Goal: Task Accomplishment & Management: Use online tool/utility

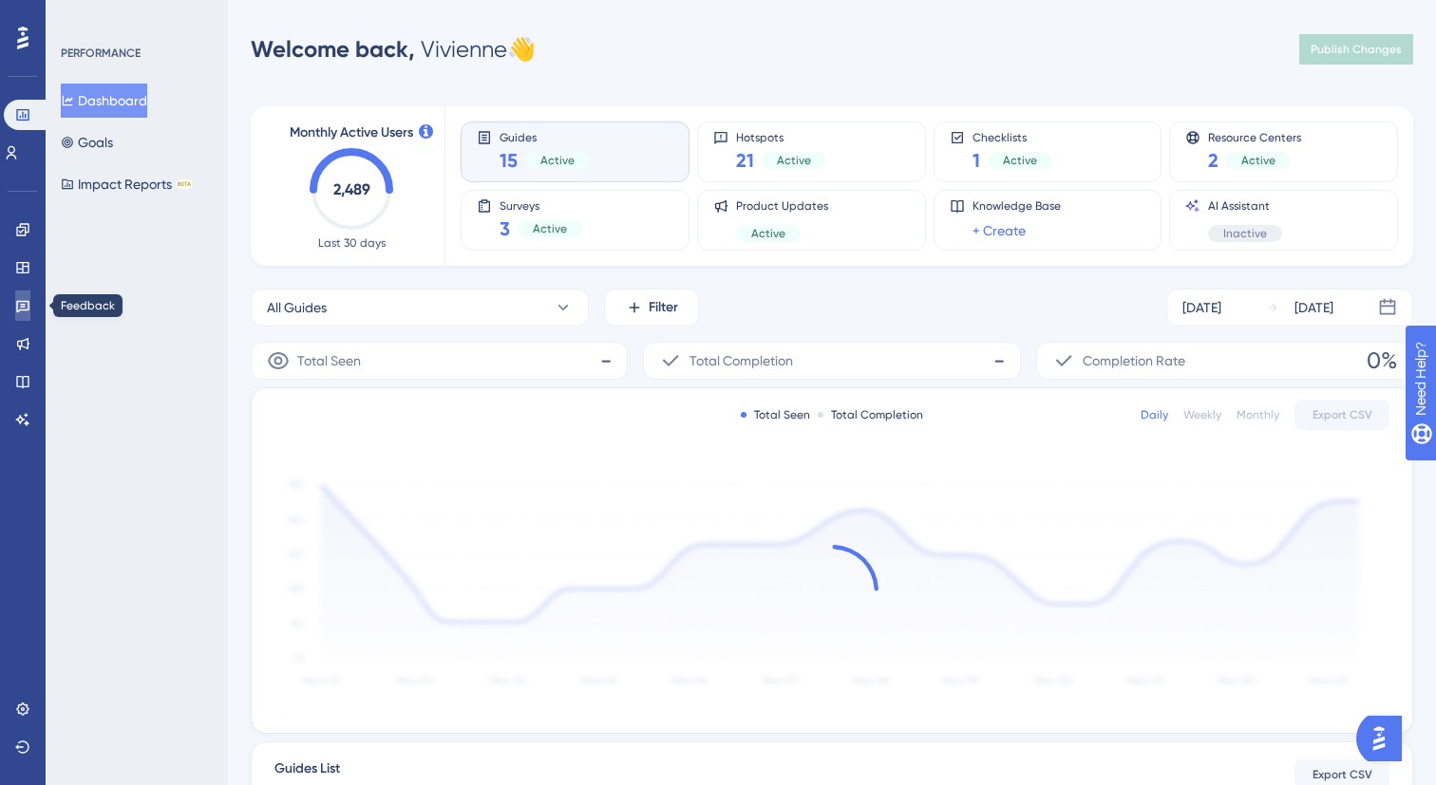
click at [28, 310] on icon at bounding box center [22, 307] width 13 height 12
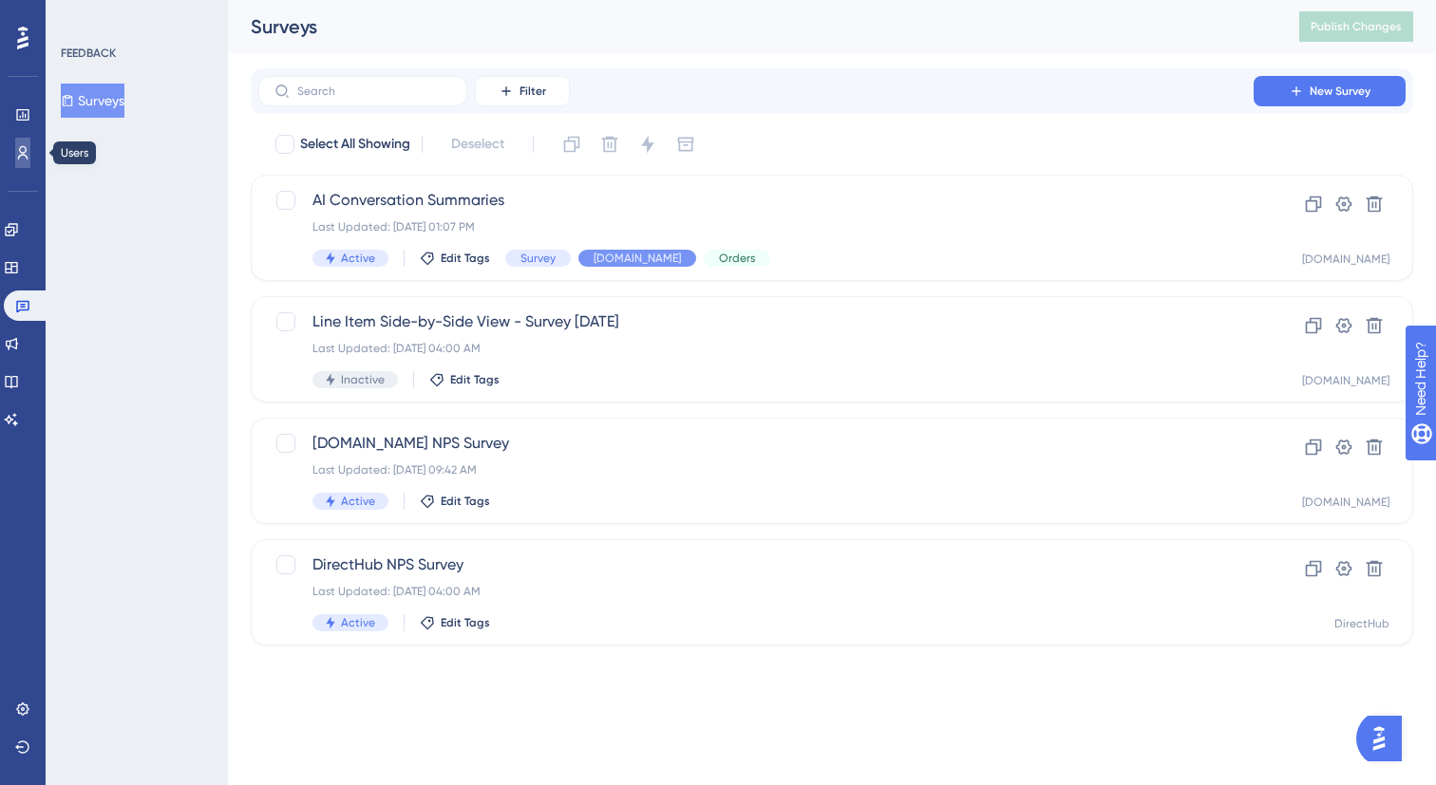
click at [28, 159] on icon at bounding box center [22, 152] width 15 height 15
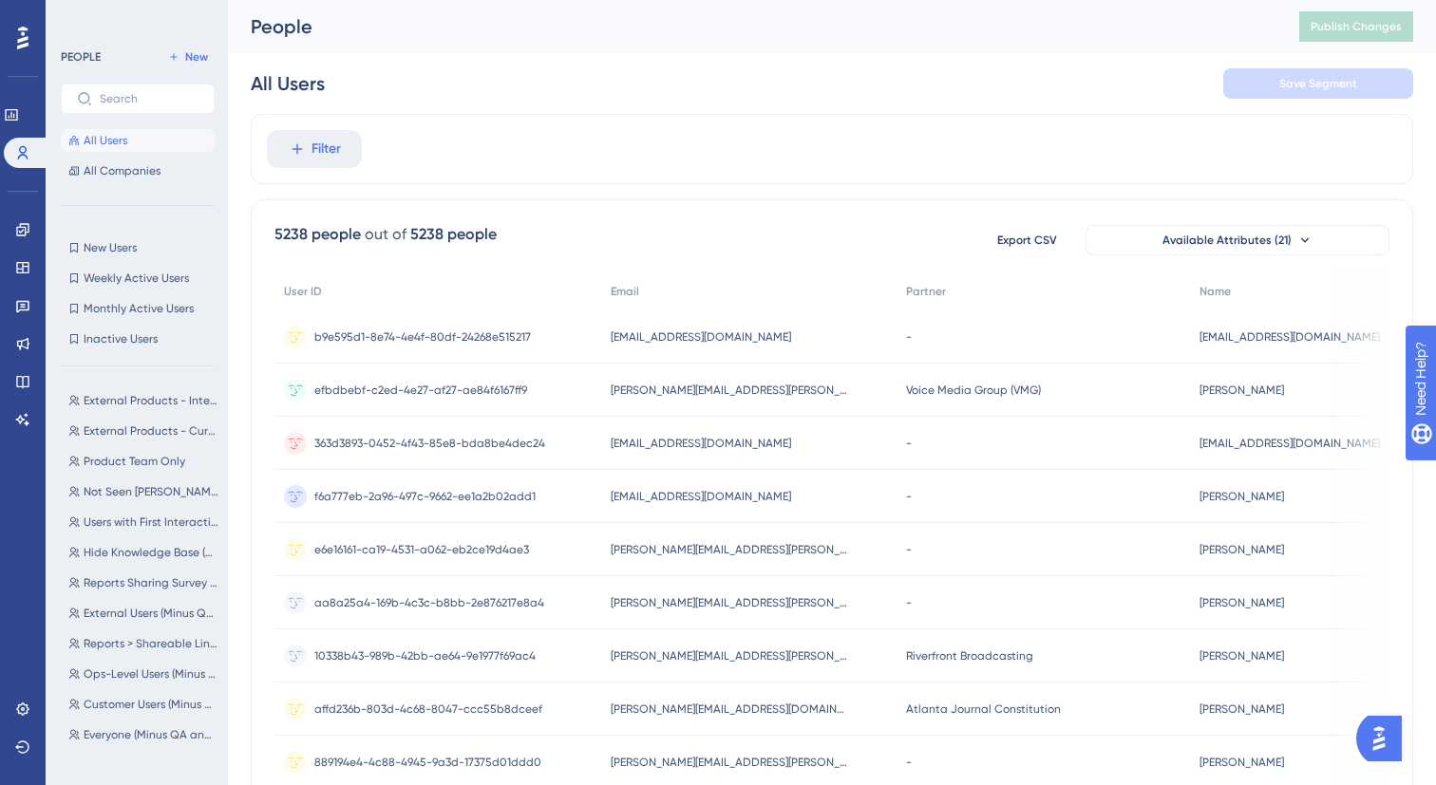
click at [148, 406] on img at bounding box center [171, 511] width 338 height 338
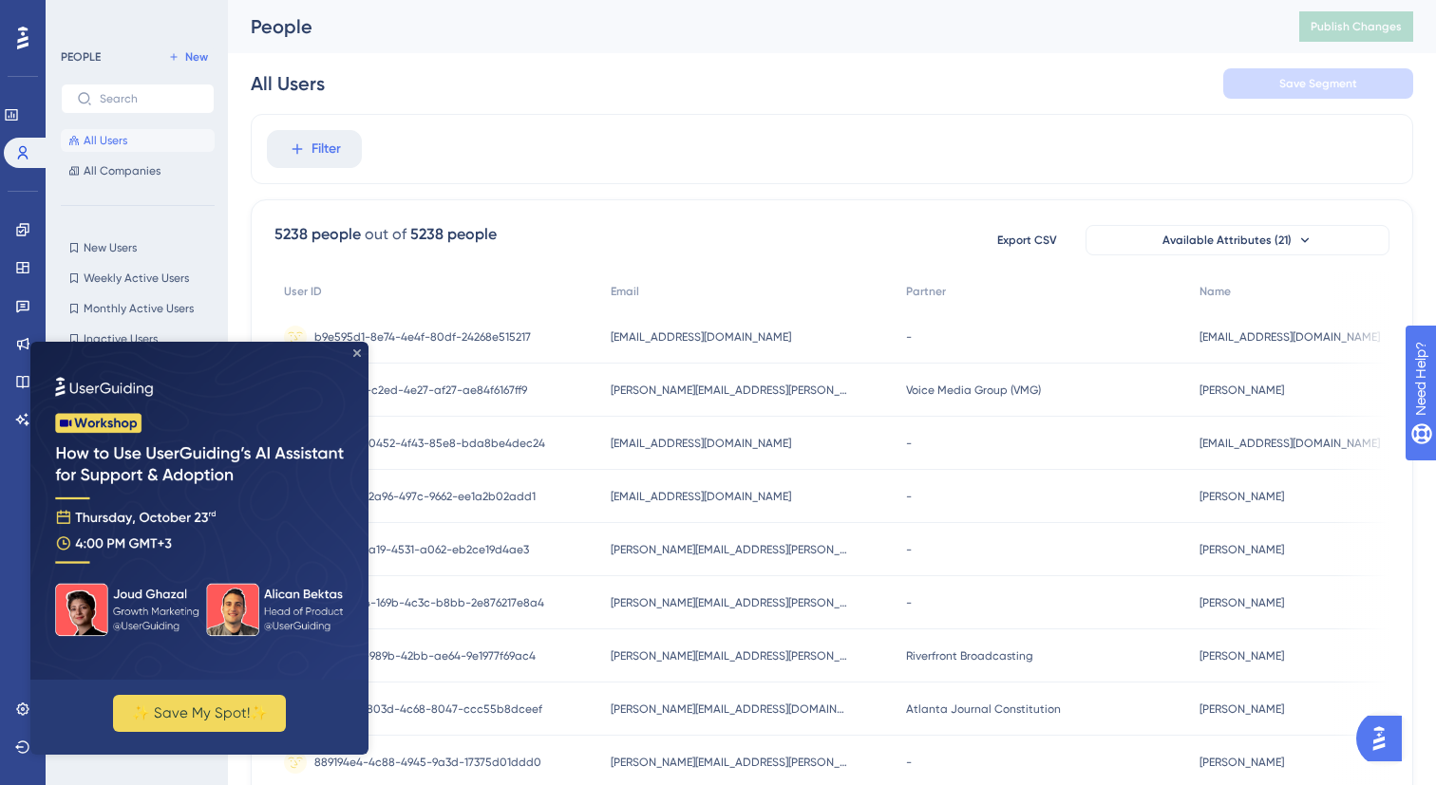
click at [353, 355] on icon "Close Preview" at bounding box center [357, 353] width 8 height 8
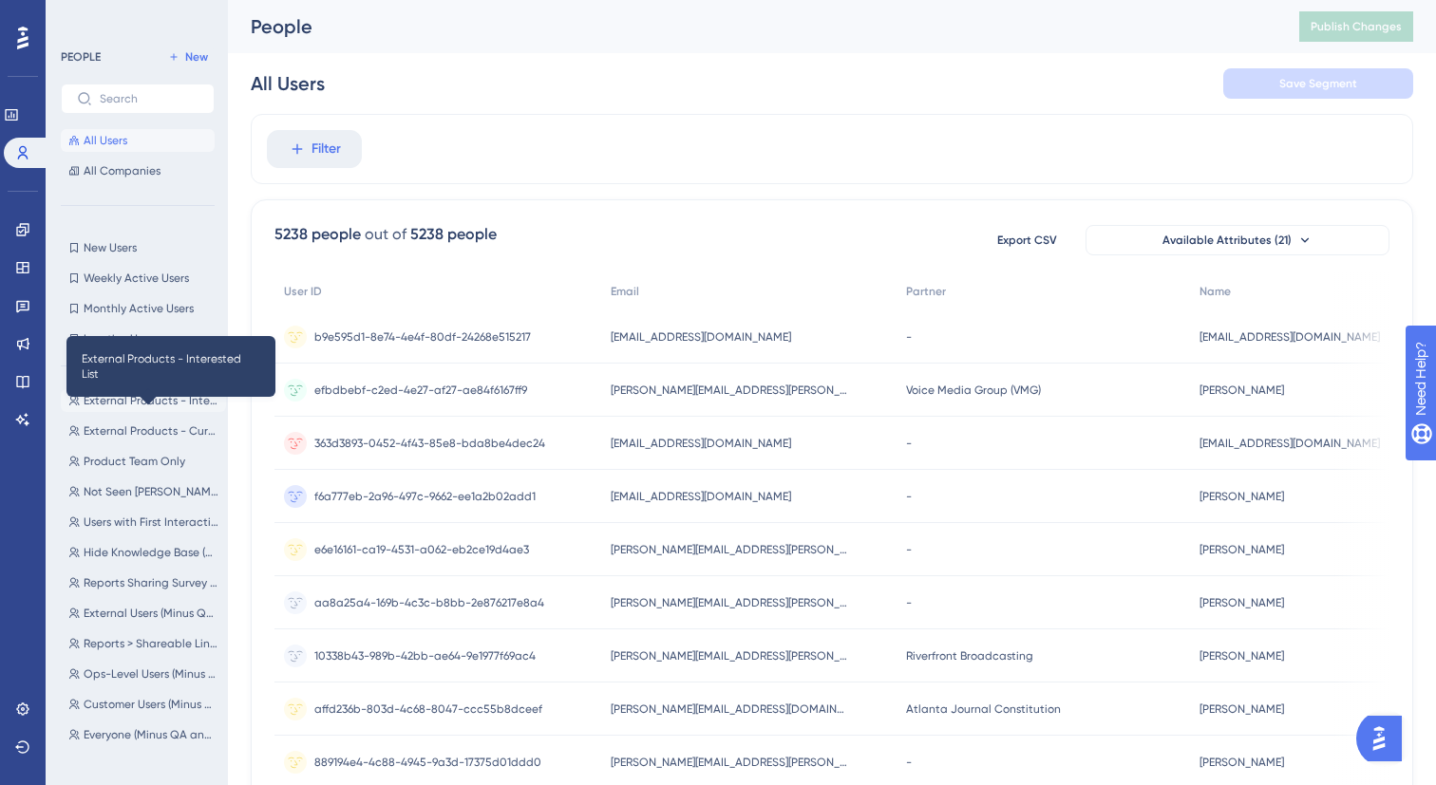
click at [134, 404] on span "External Products - Interested List" at bounding box center [151, 400] width 135 height 15
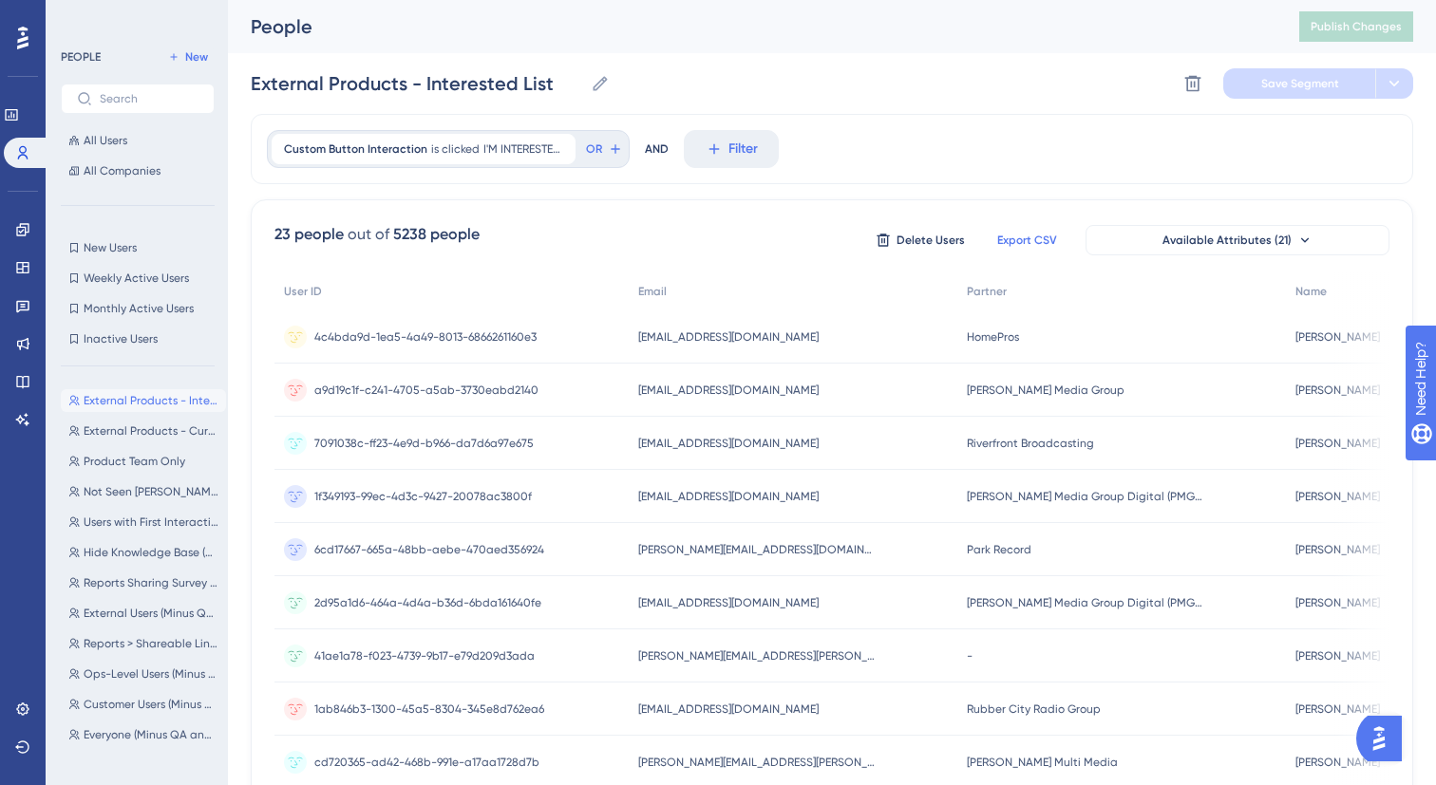
click at [1025, 238] on span "Export CSV" at bounding box center [1027, 240] width 60 height 15
click at [22, 222] on icon at bounding box center [22, 229] width 15 height 15
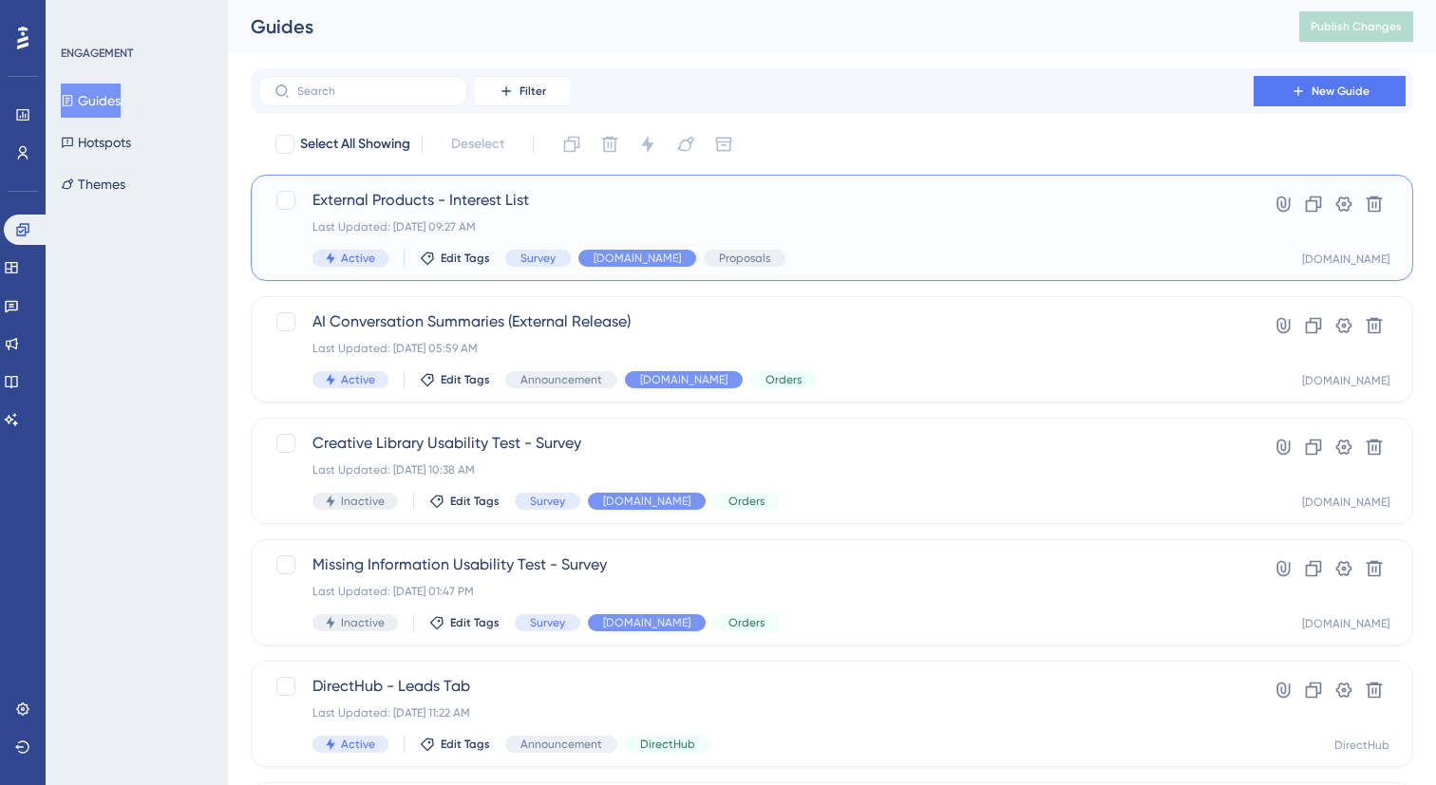
click at [406, 211] on span "External Products - Interest List" at bounding box center [755, 200] width 887 height 23
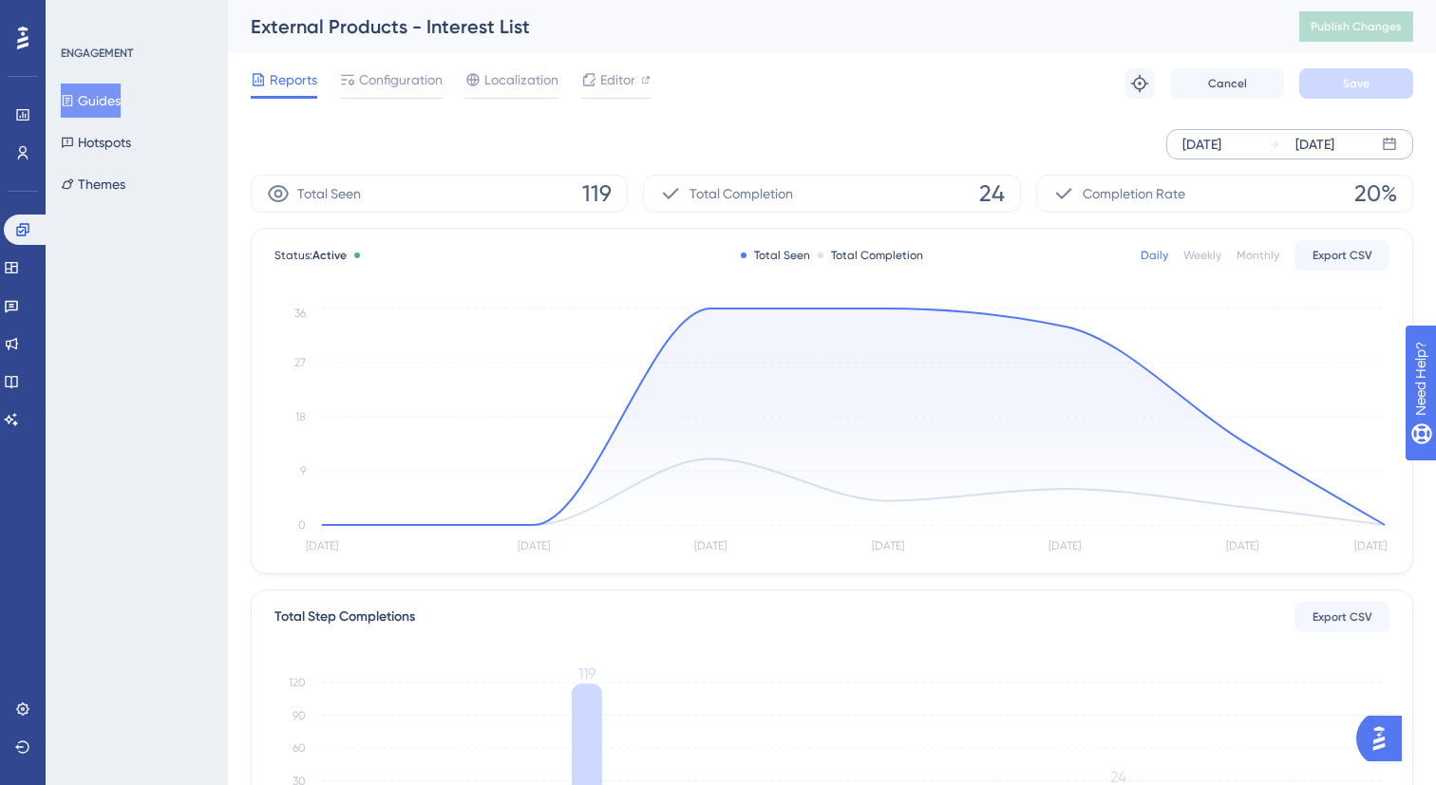
click at [1289, 153] on div "[DATE]" at bounding box center [1302, 144] width 66 height 23
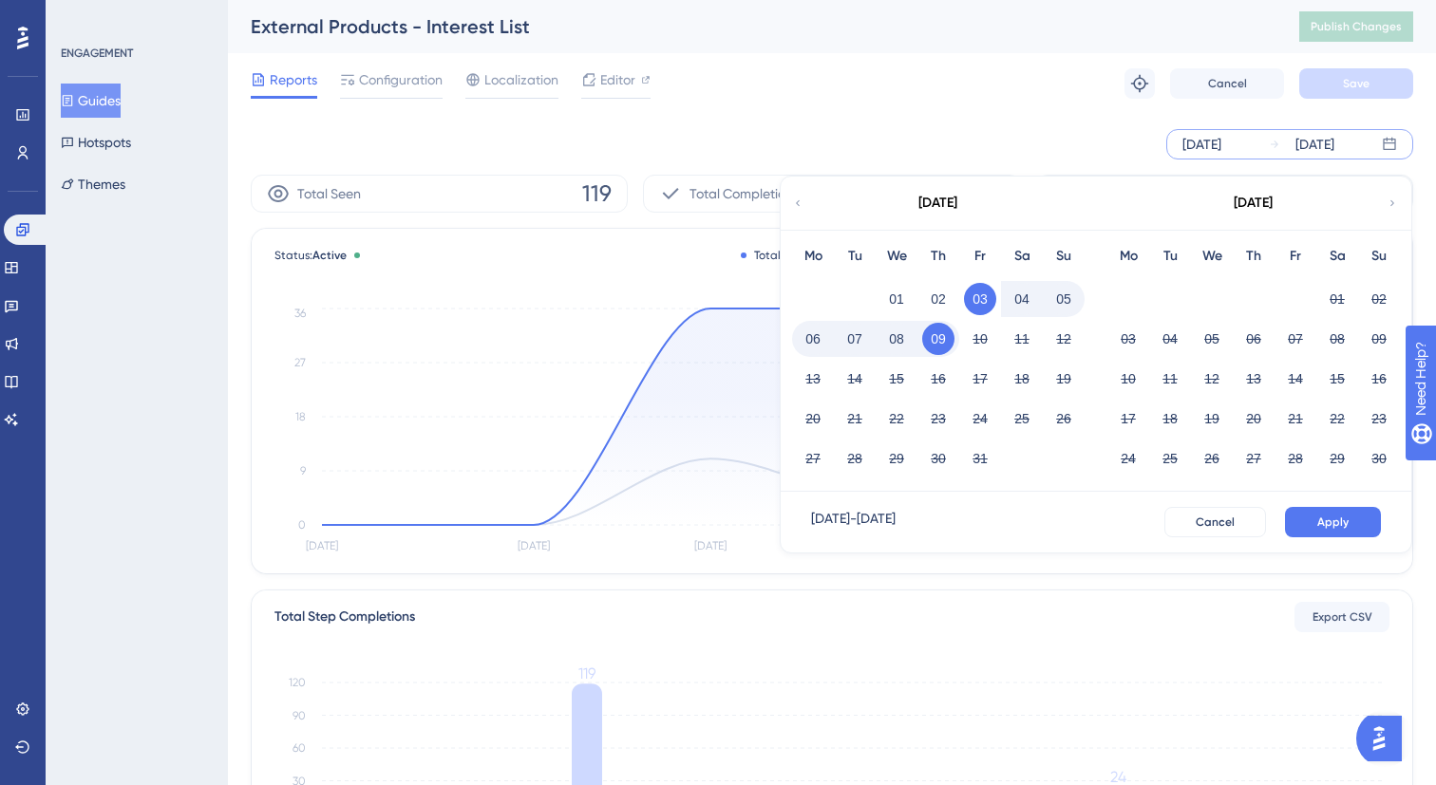
click at [844, 349] on button "07" at bounding box center [854, 339] width 32 height 32
click at [857, 337] on button "07" at bounding box center [854, 339] width 32 height 32
click at [1324, 518] on span "Apply" at bounding box center [1332, 522] width 31 height 15
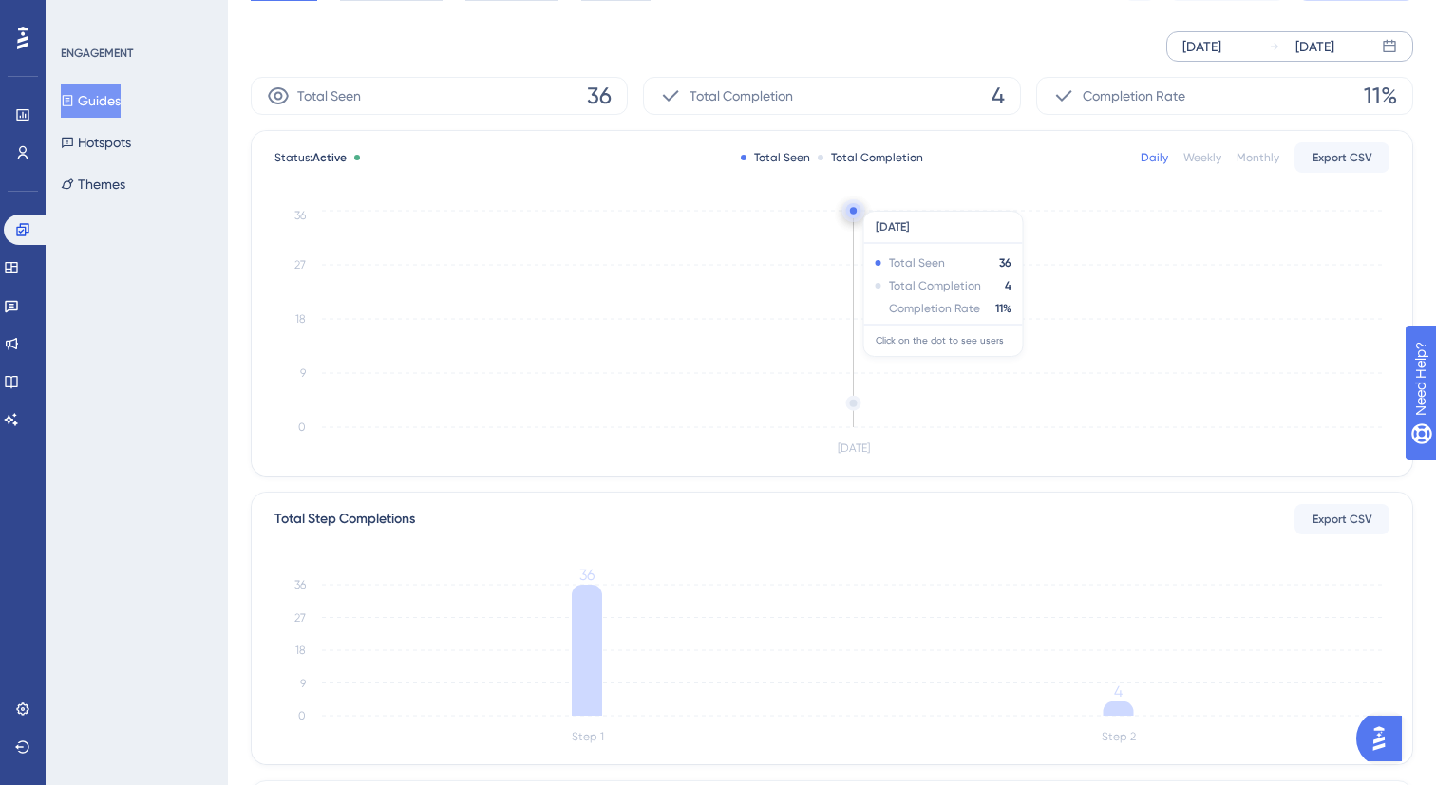
scroll to position [401, 0]
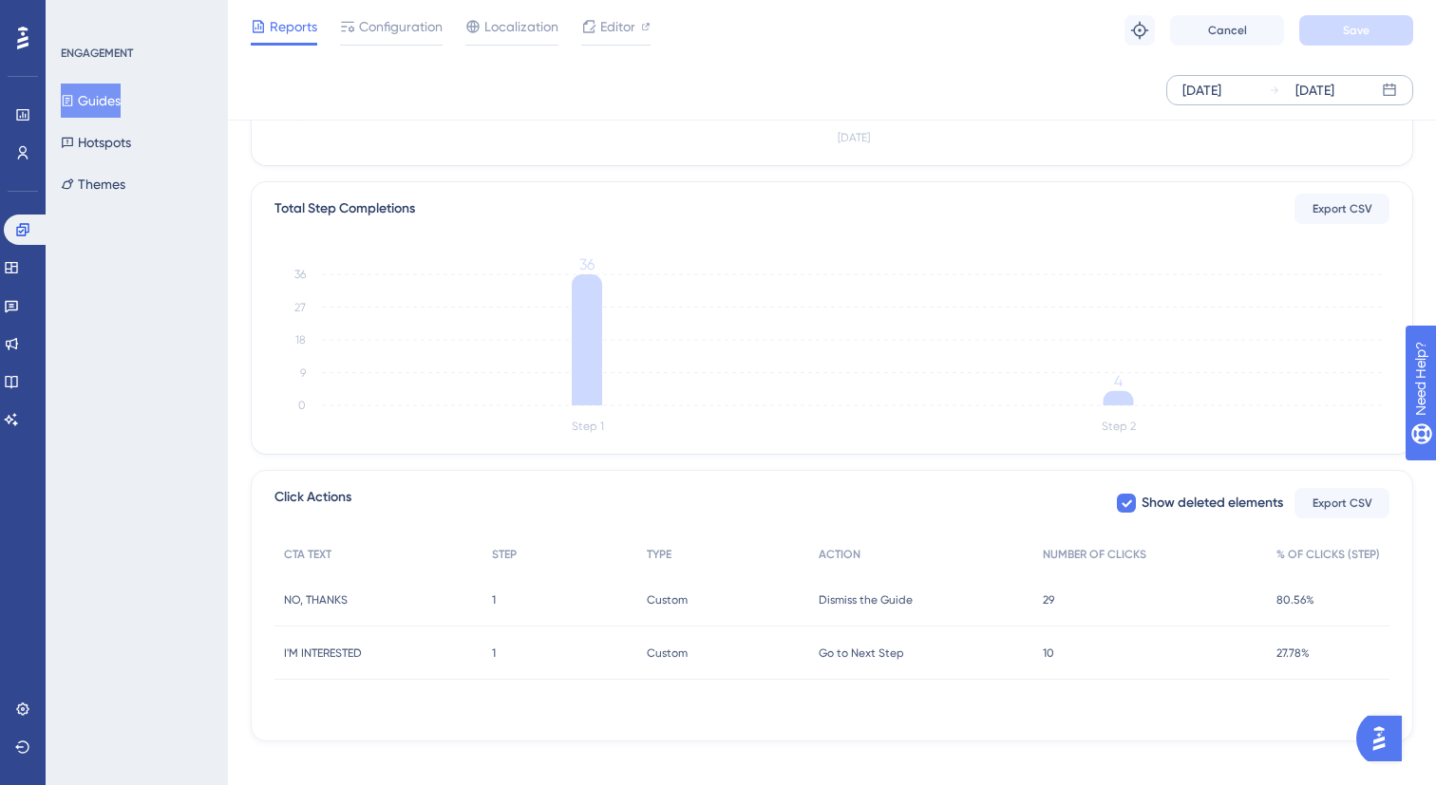
click at [1048, 657] on span "10" at bounding box center [1048, 653] width 11 height 15
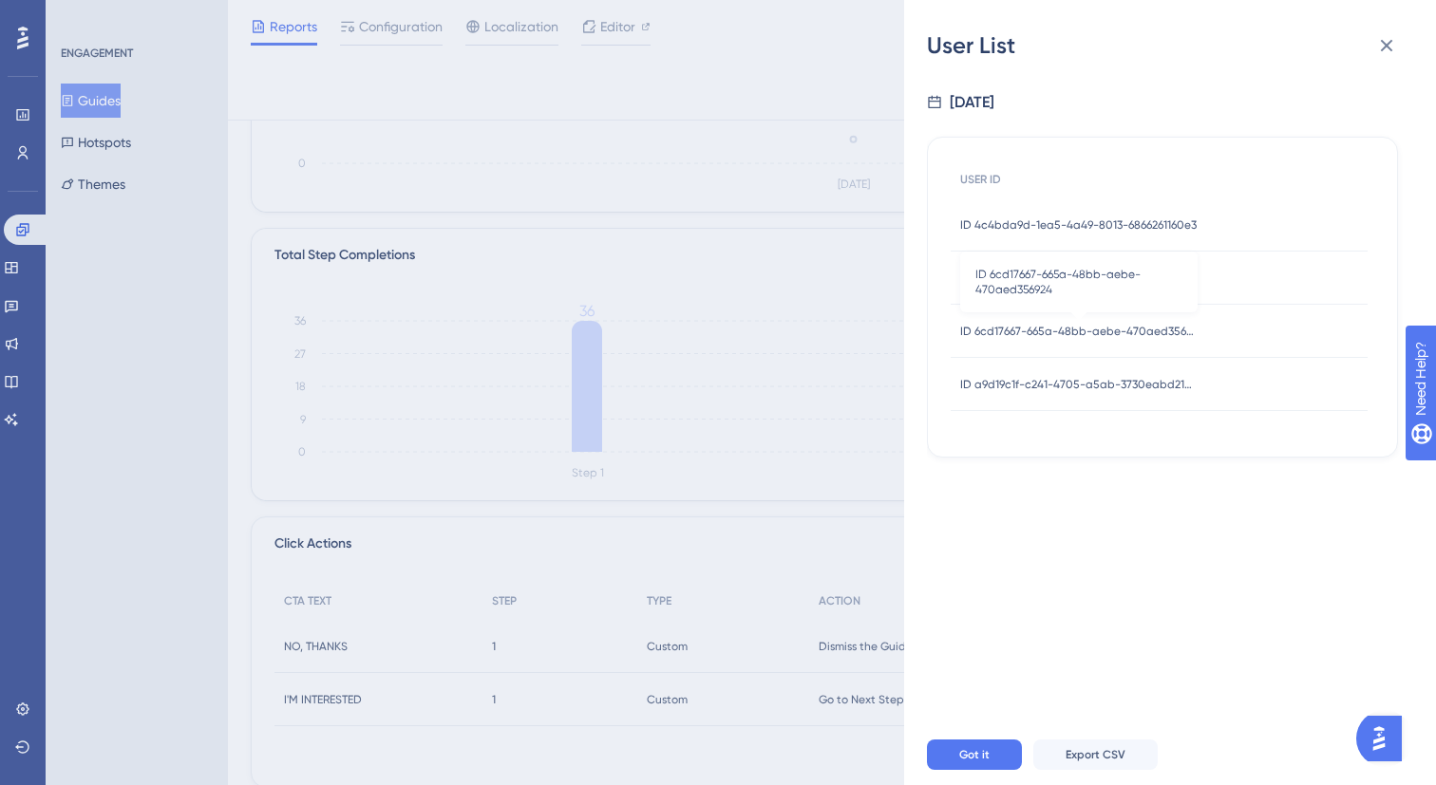
scroll to position [331, 0]
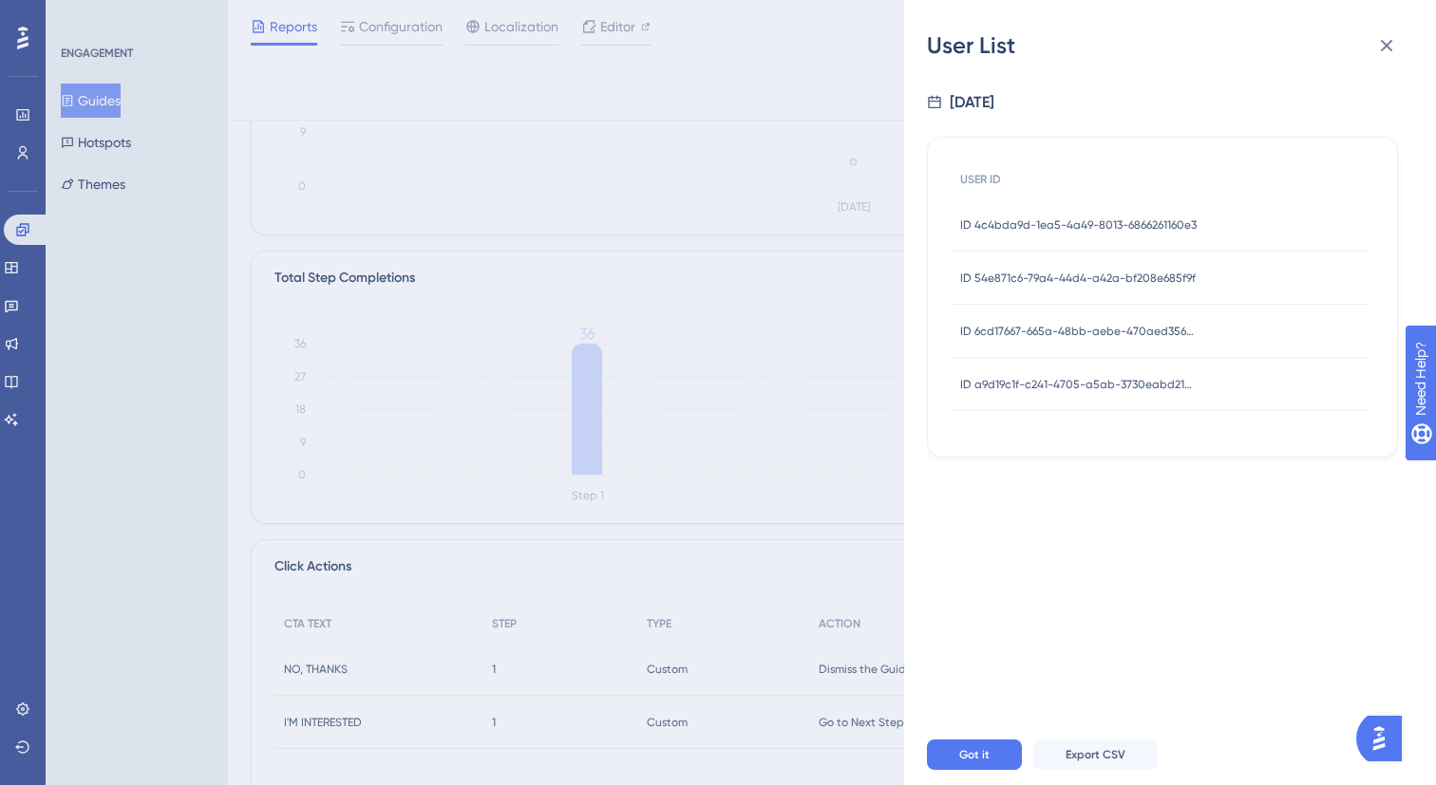
click at [1085, 209] on div "ID 4c4bda9d-1ea5-4a49-8013-6866261160e3 ID 4c4bda9d-1ea5-4a49-8013-6866261160e3" at bounding box center [1078, 224] width 236 height 53
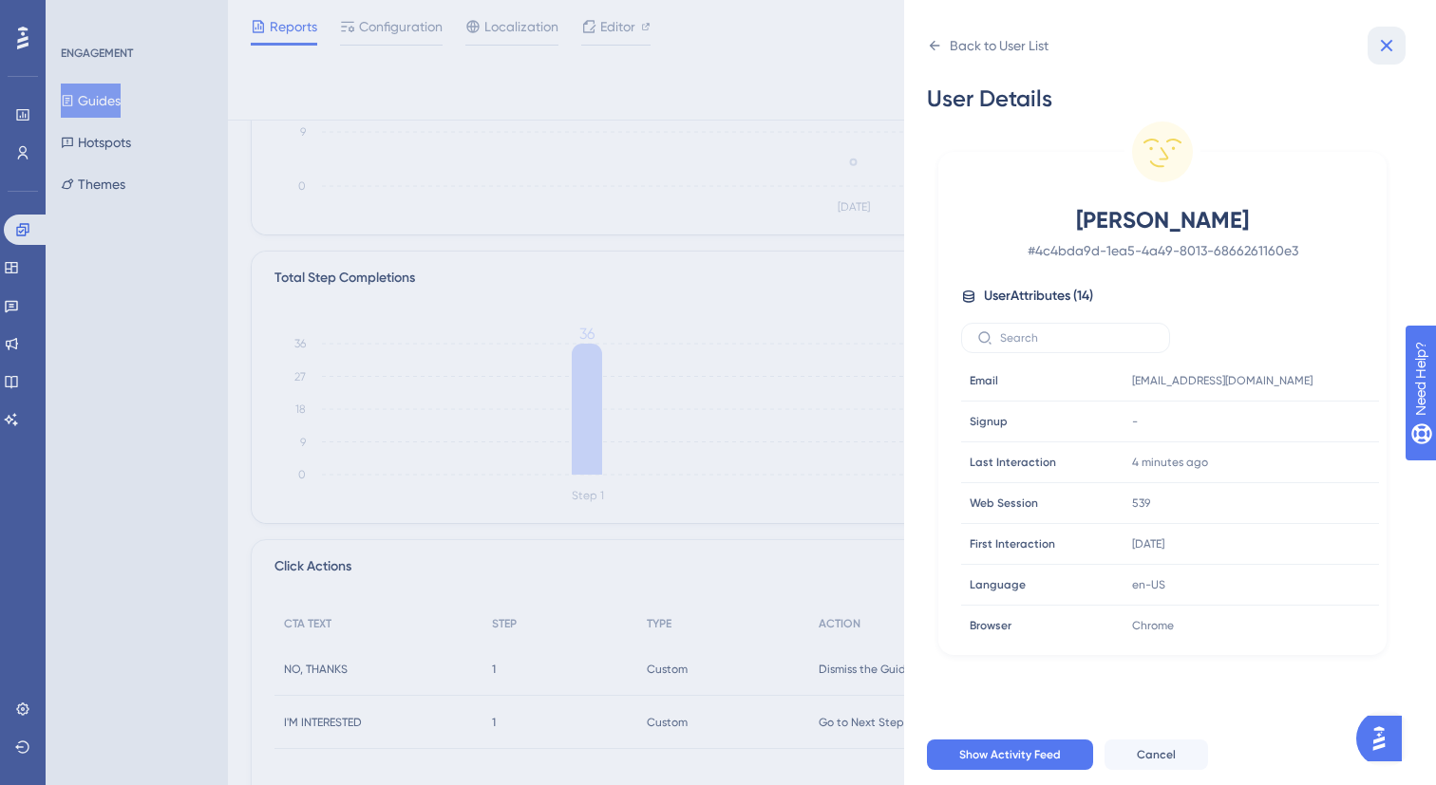
click at [1390, 48] on icon at bounding box center [1387, 46] width 12 height 12
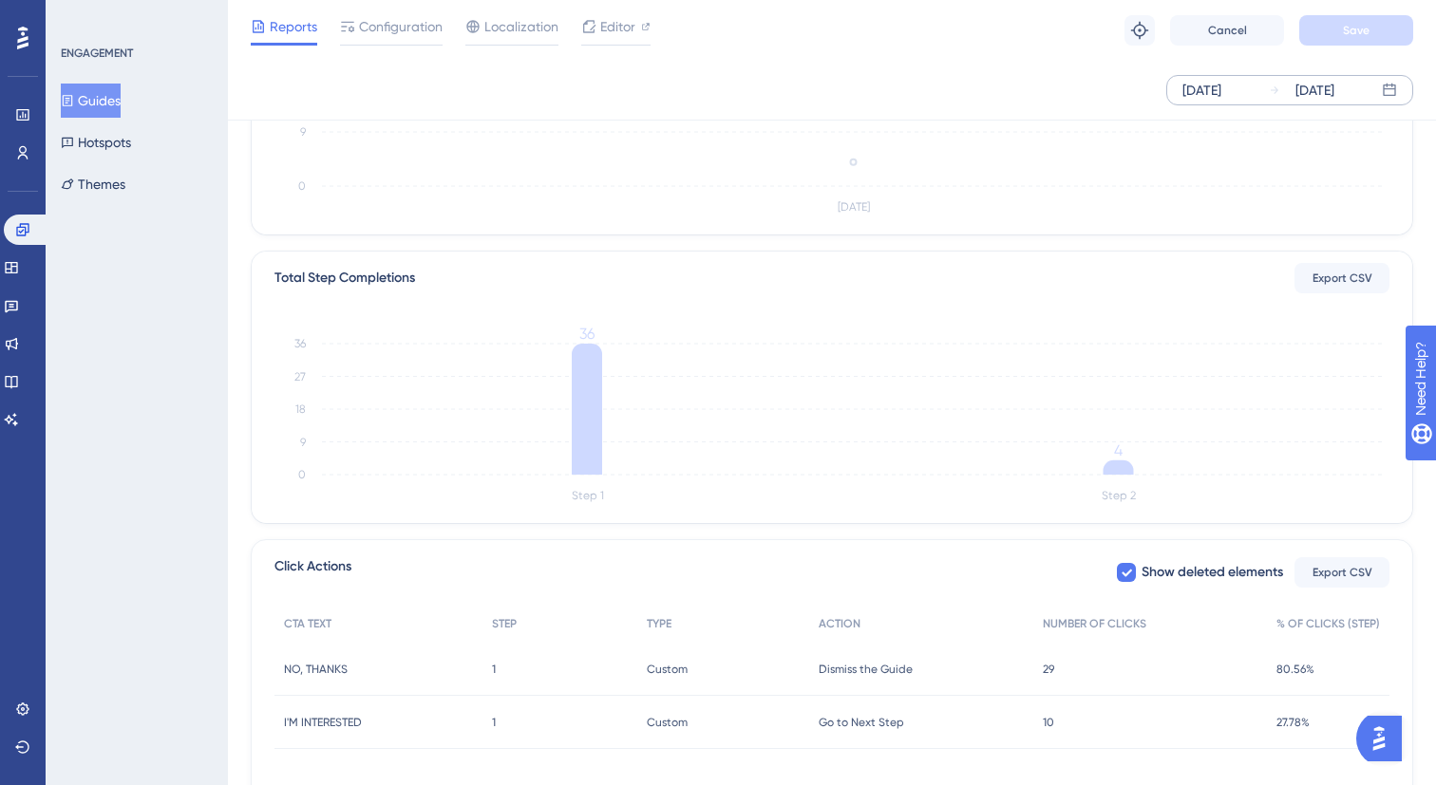
click at [1094, 732] on div "10 10" at bounding box center [1150, 722] width 234 height 53
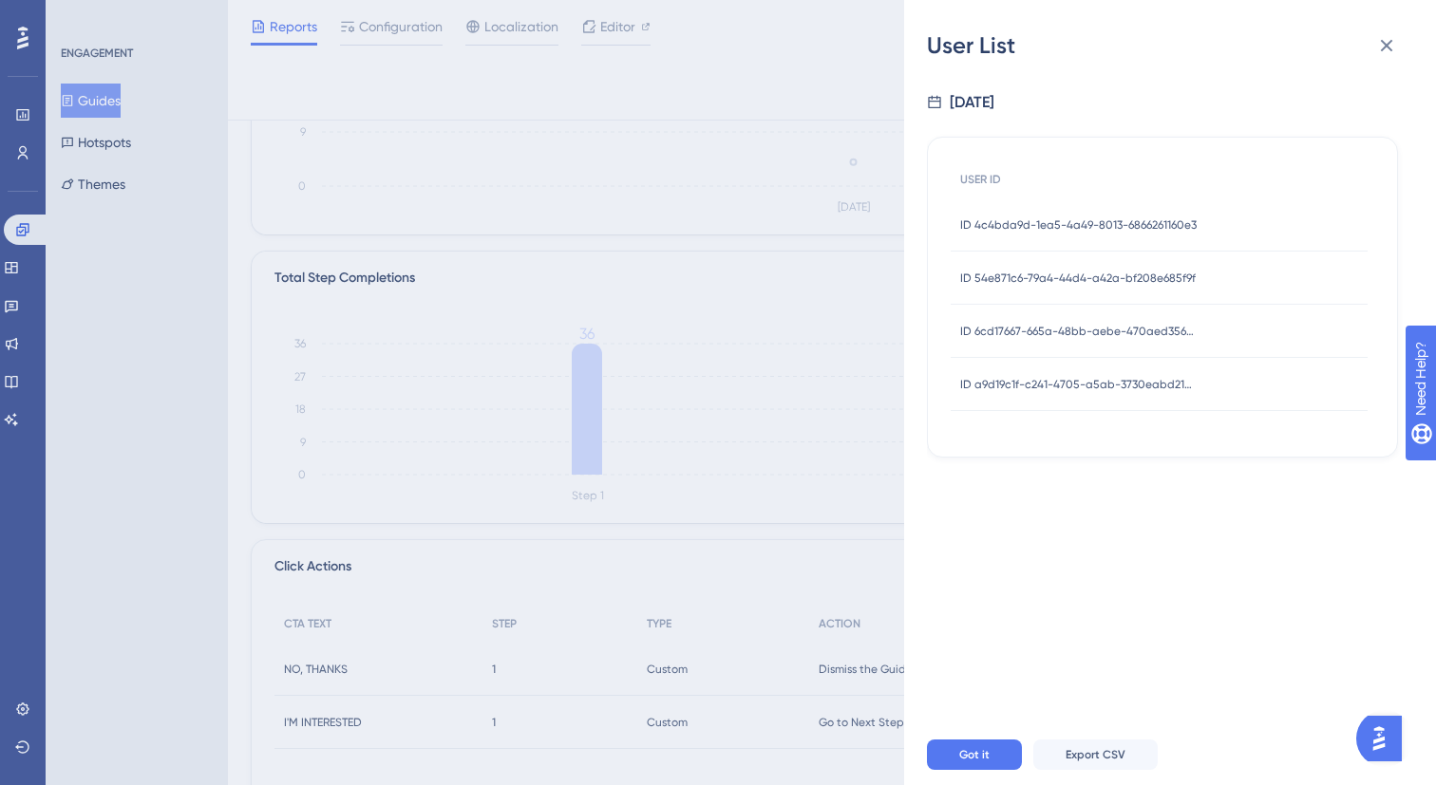
click at [1064, 289] on div "ID 54e871c6-79a4-44d4-a42a-bf208e685f9f ID 54e871c6-79a4-44d4-a42a-bf208e685f9f" at bounding box center [1077, 278] width 235 height 53
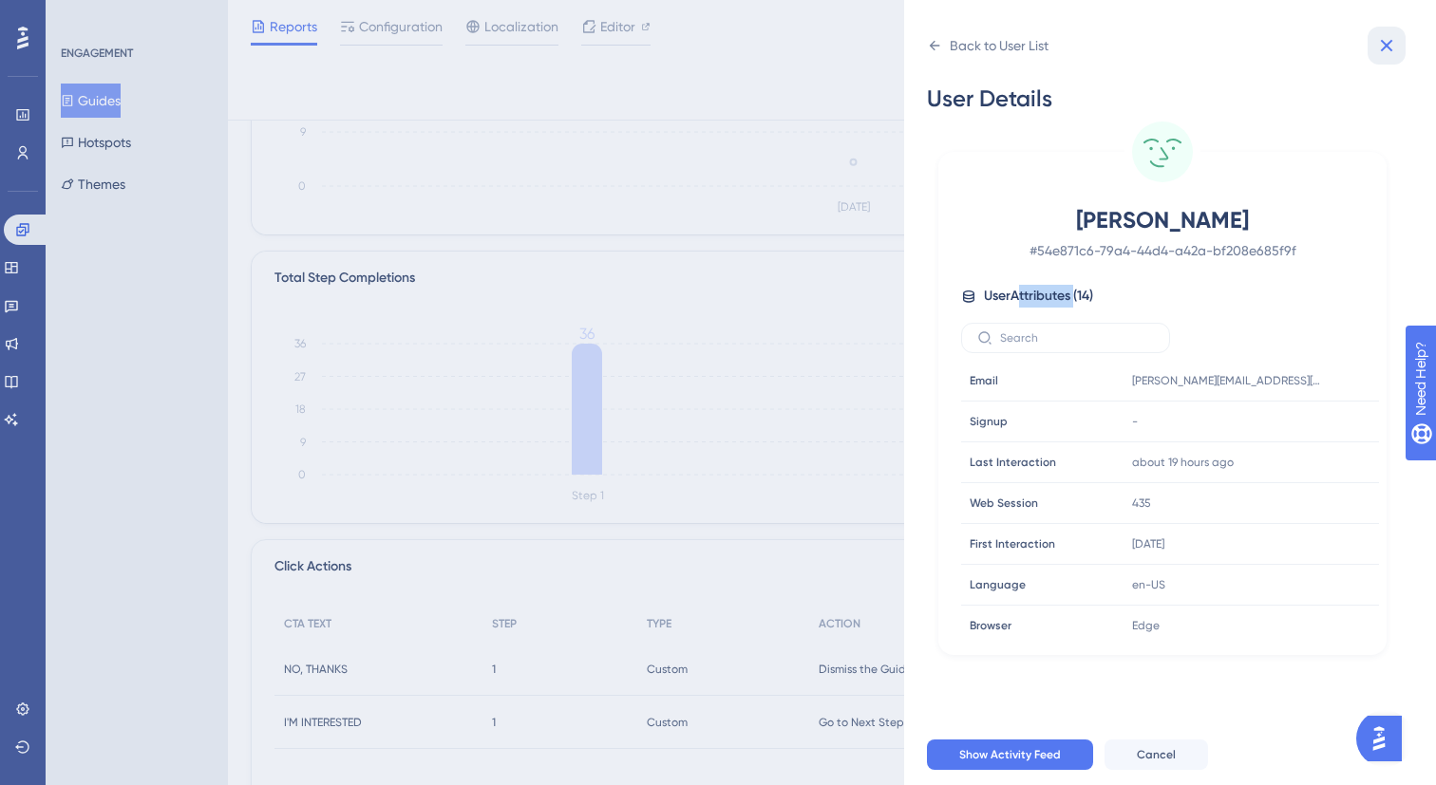
click at [1376, 55] on icon at bounding box center [1386, 45] width 23 height 23
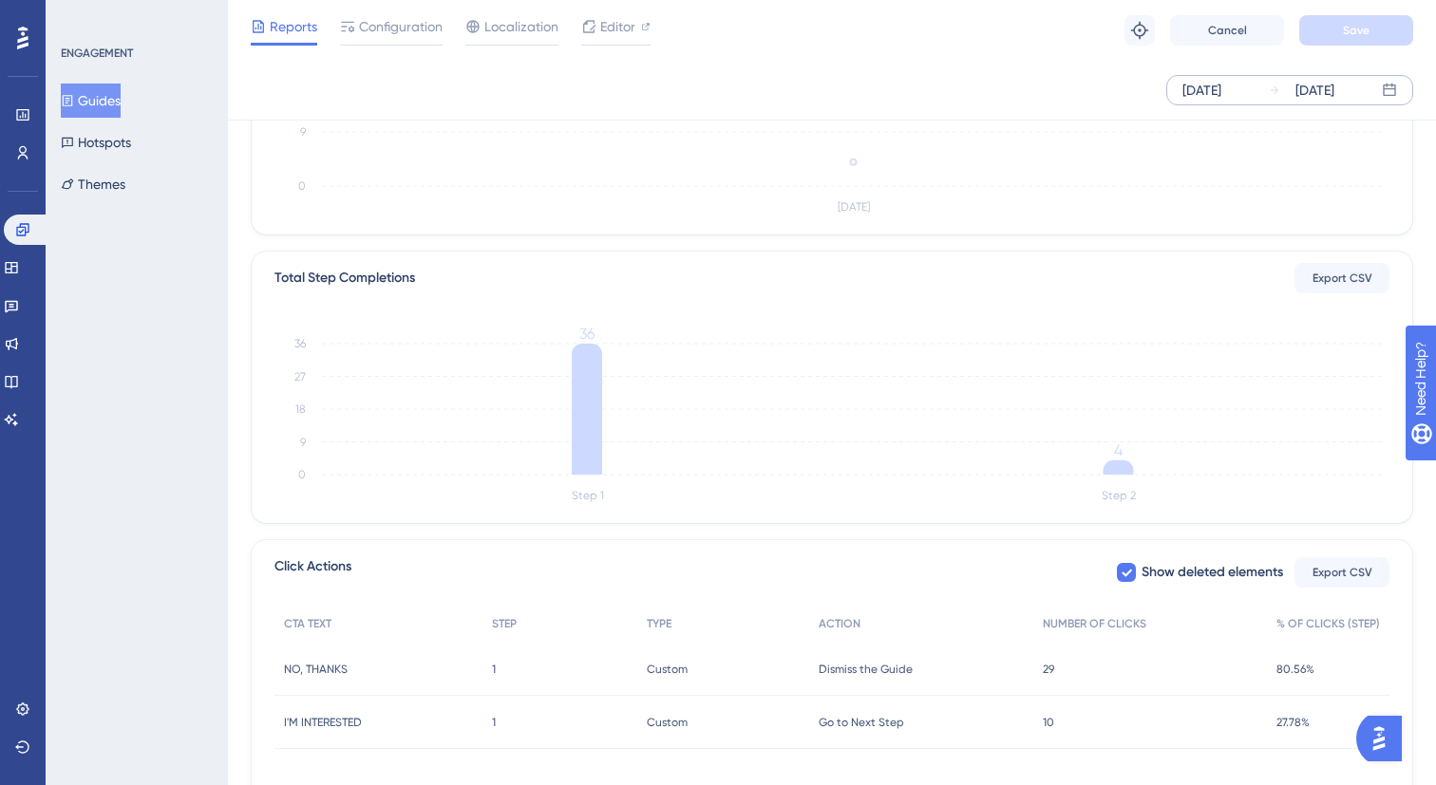
click at [1067, 723] on div "10 10" at bounding box center [1150, 722] width 234 height 53
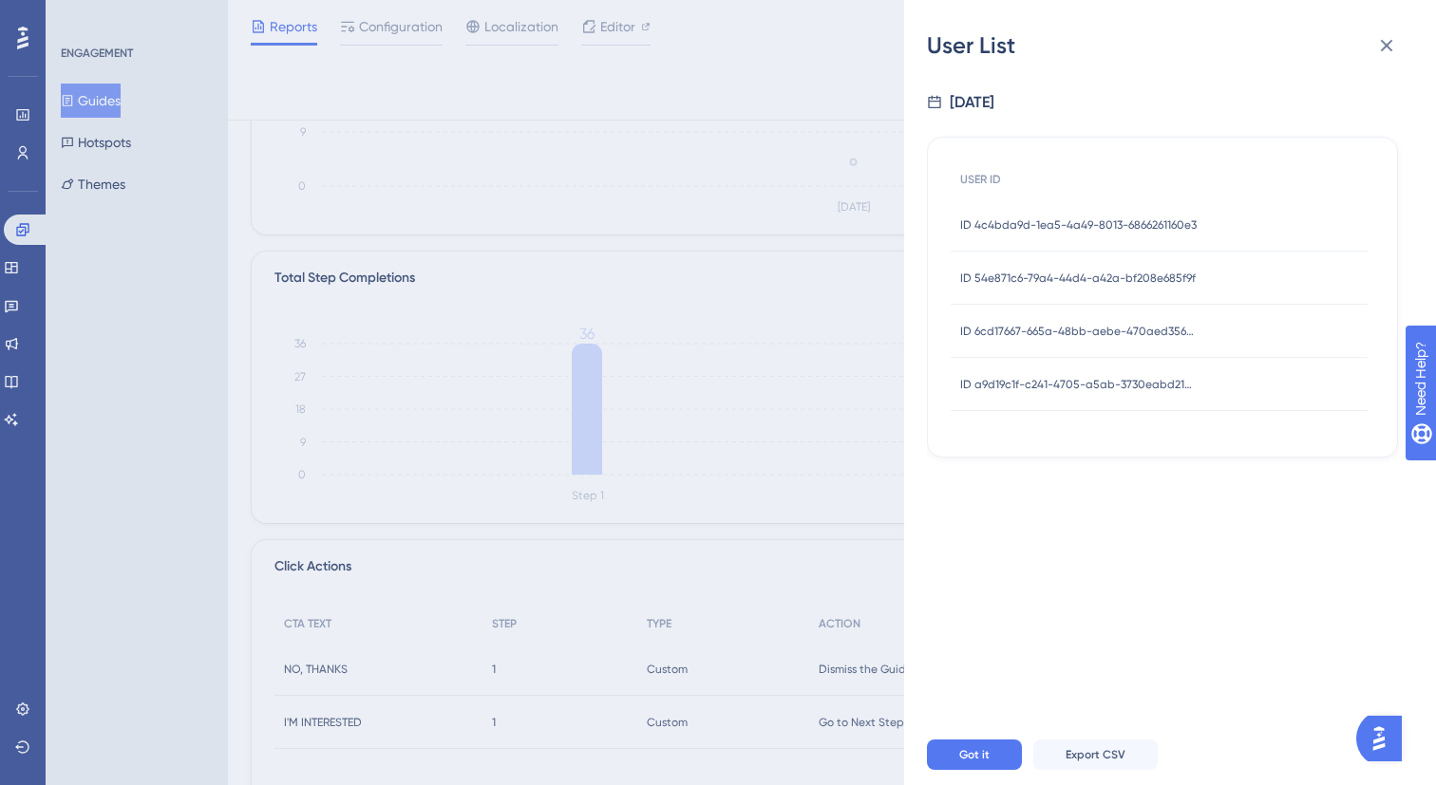
click at [1071, 338] on div "ID 6cd17667-665a-48bb-aebe-470aed356924 ID 6cd17667-665a-48bb-aebe-470aed356924" at bounding box center [1078, 331] width 237 height 53
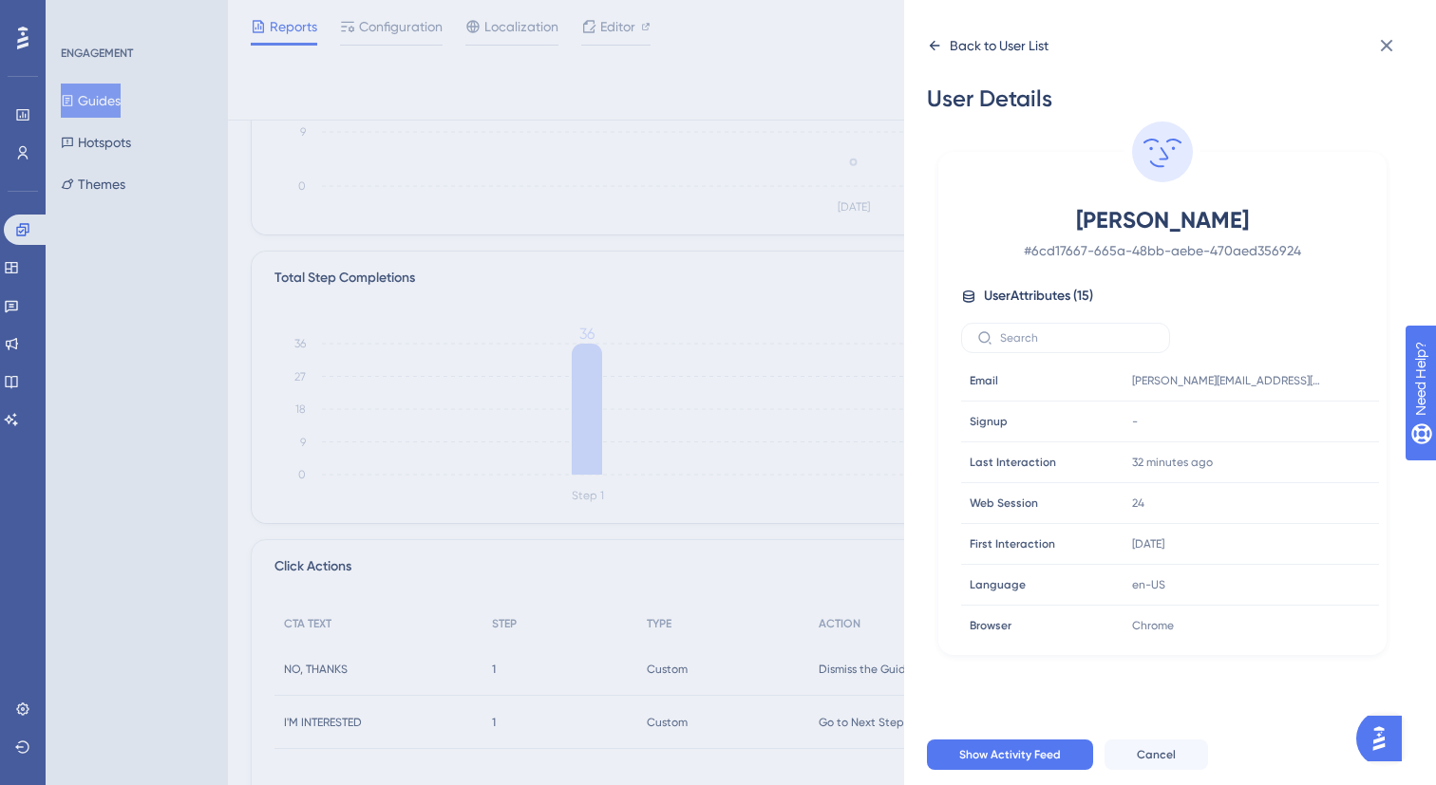
click at [957, 54] on div "Back to User List" at bounding box center [999, 45] width 99 height 23
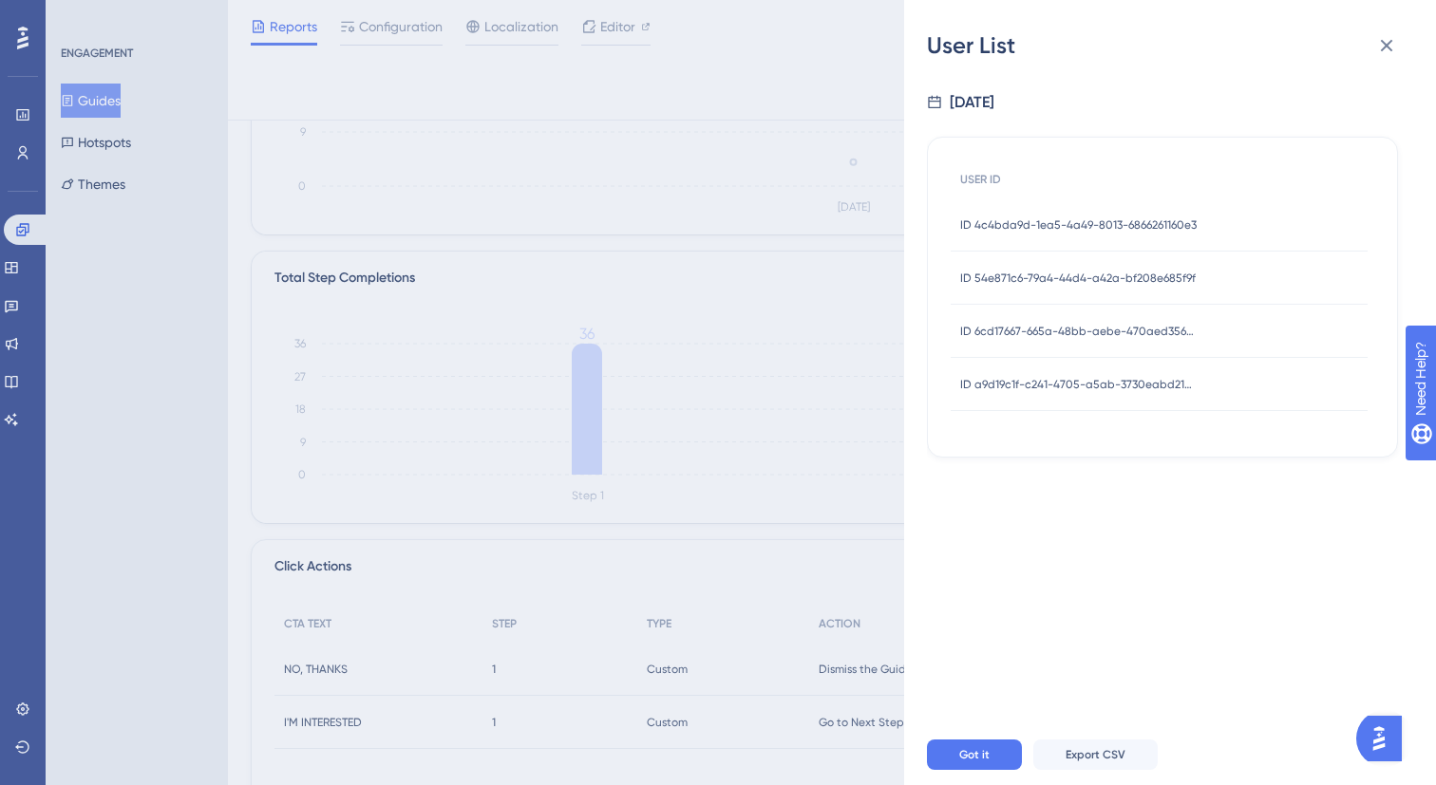
click at [1058, 386] on span "ID a9d19c1f-c241-4705-a5ab-3730eabd2140" at bounding box center [1078, 384] width 237 height 15
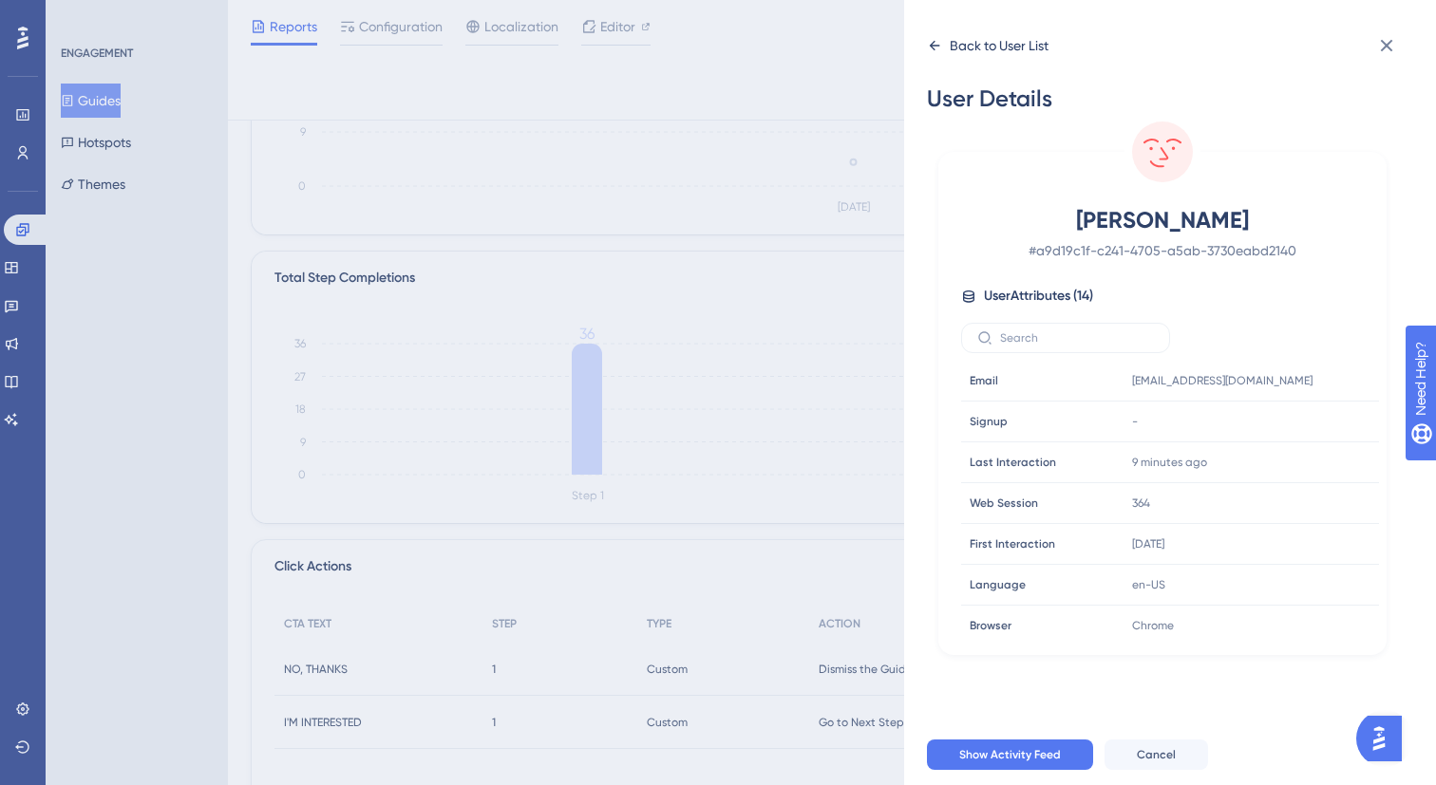
click at [944, 46] on div "Back to User List" at bounding box center [988, 45] width 122 height 30
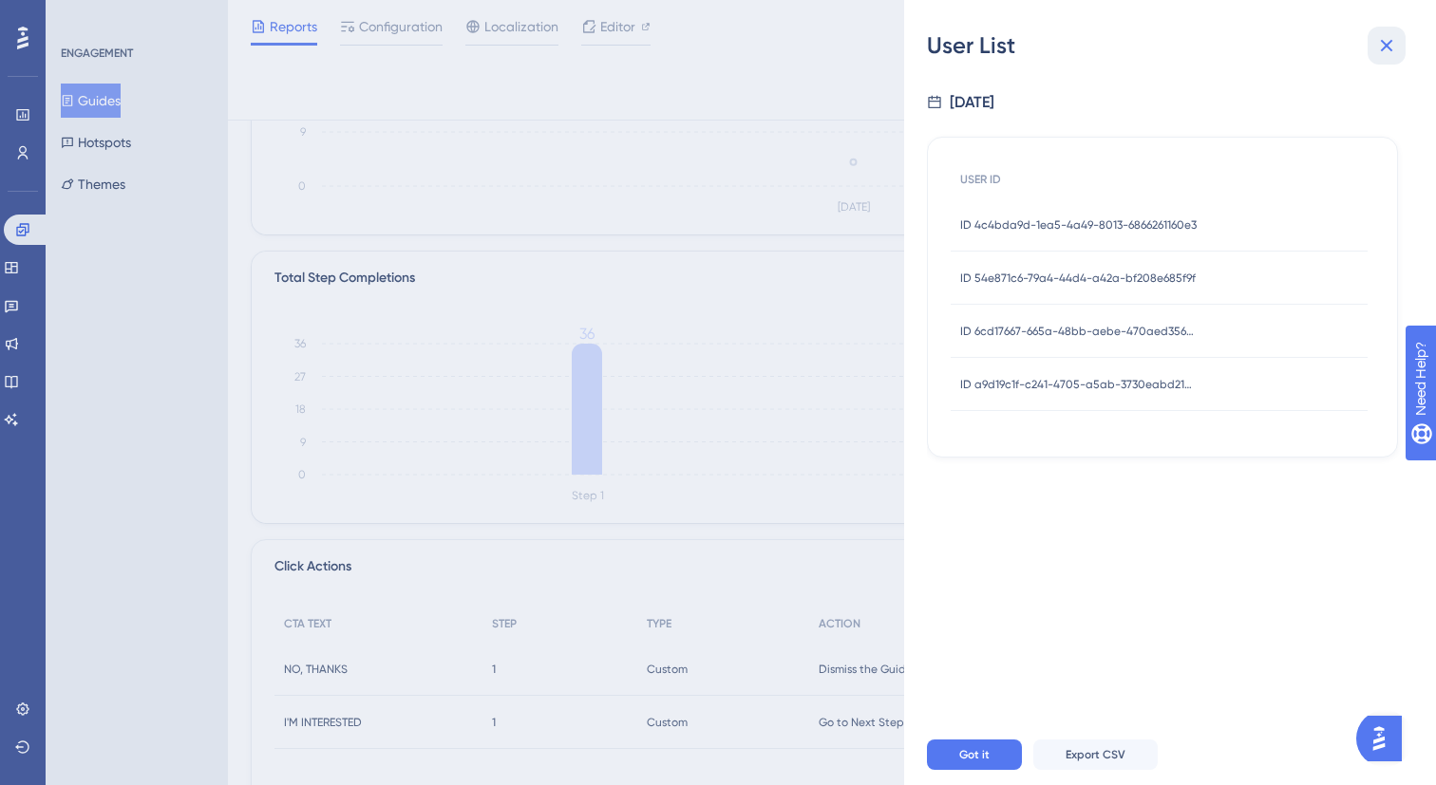
click at [1400, 47] on button at bounding box center [1386, 46] width 38 height 38
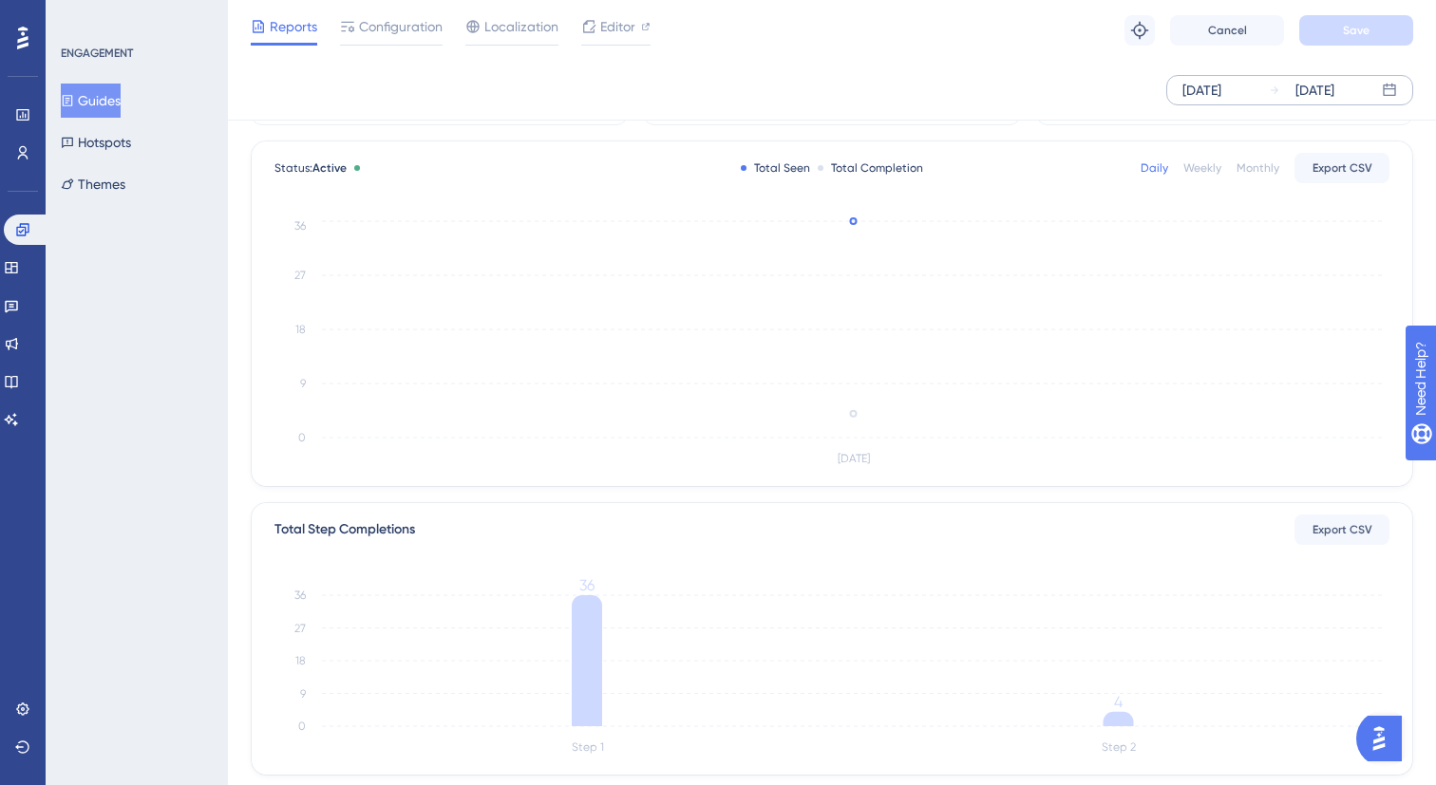
scroll to position [66, 0]
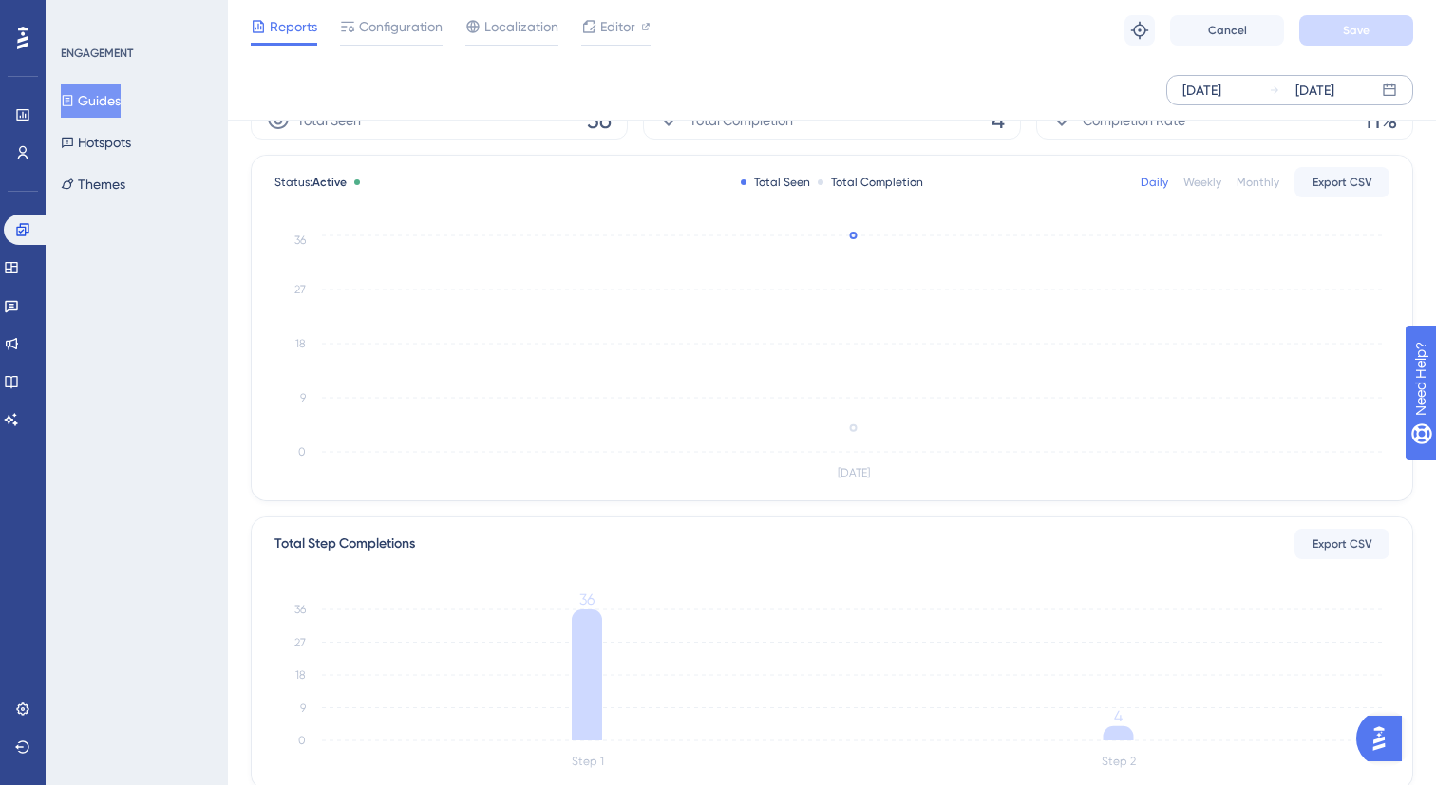
click at [1264, 89] on div "Oct 07 2025 Oct 07 2025" at bounding box center [1289, 90] width 247 height 30
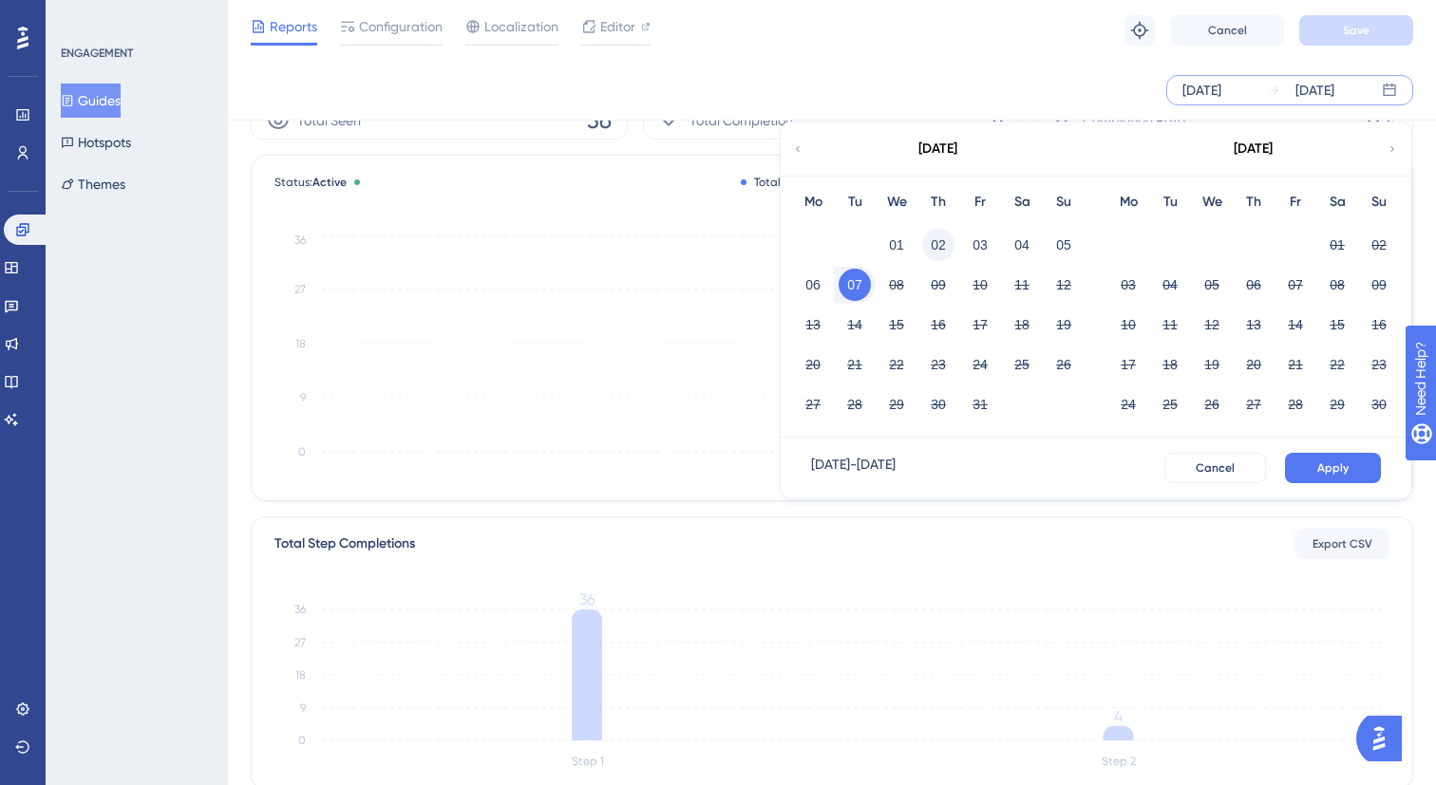
click at [923, 242] on button "02" at bounding box center [938, 245] width 32 height 32
click at [857, 290] on button "07" at bounding box center [854, 285] width 32 height 32
click at [905, 252] on button "01" at bounding box center [896, 245] width 32 height 32
click at [897, 284] on button "08" at bounding box center [896, 285] width 32 height 32
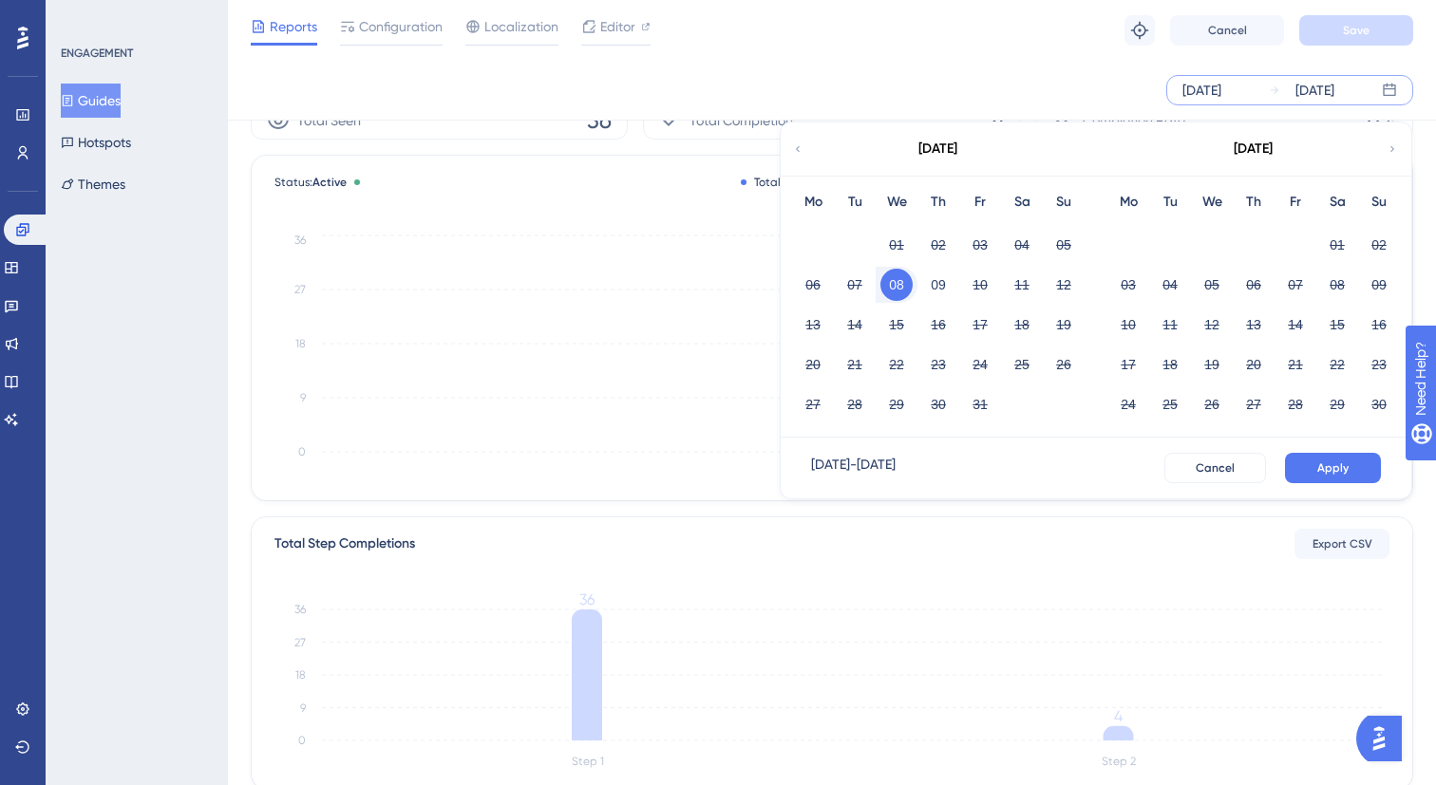
click at [897, 284] on button "08" at bounding box center [896, 285] width 32 height 32
click at [1311, 468] on button "Apply" at bounding box center [1333, 468] width 96 height 30
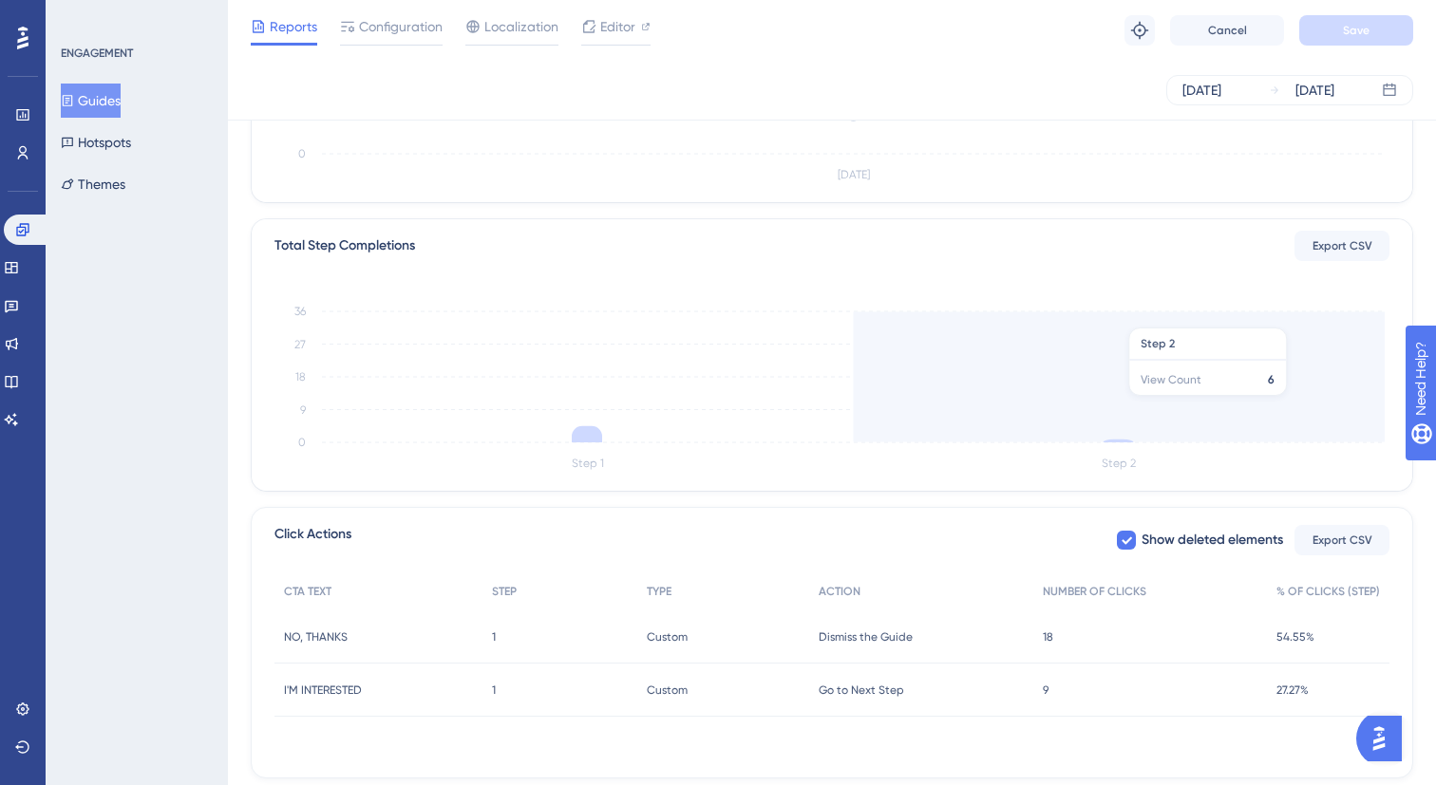
scroll to position [418, 0]
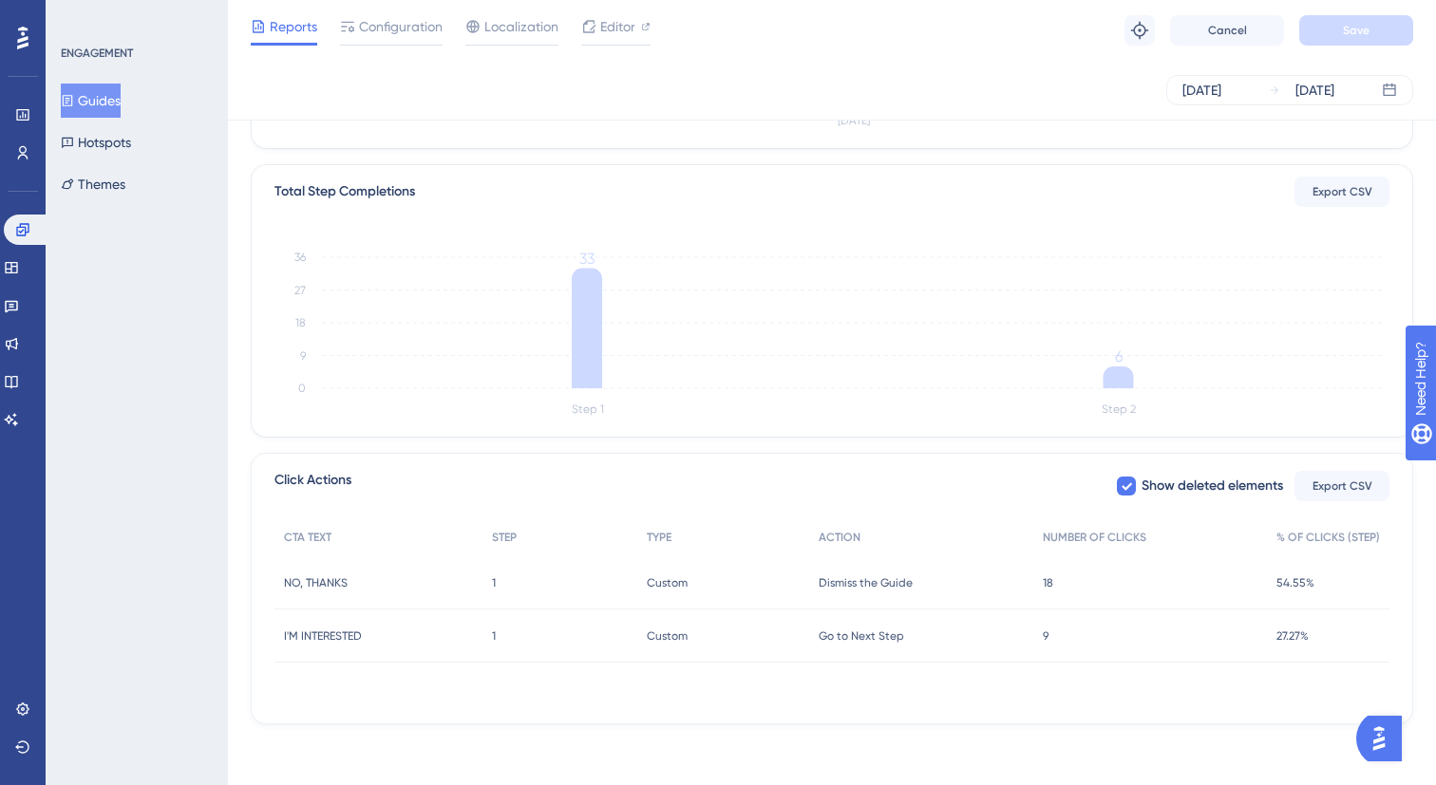
click at [1044, 639] on span "9" at bounding box center [1046, 636] width 6 height 15
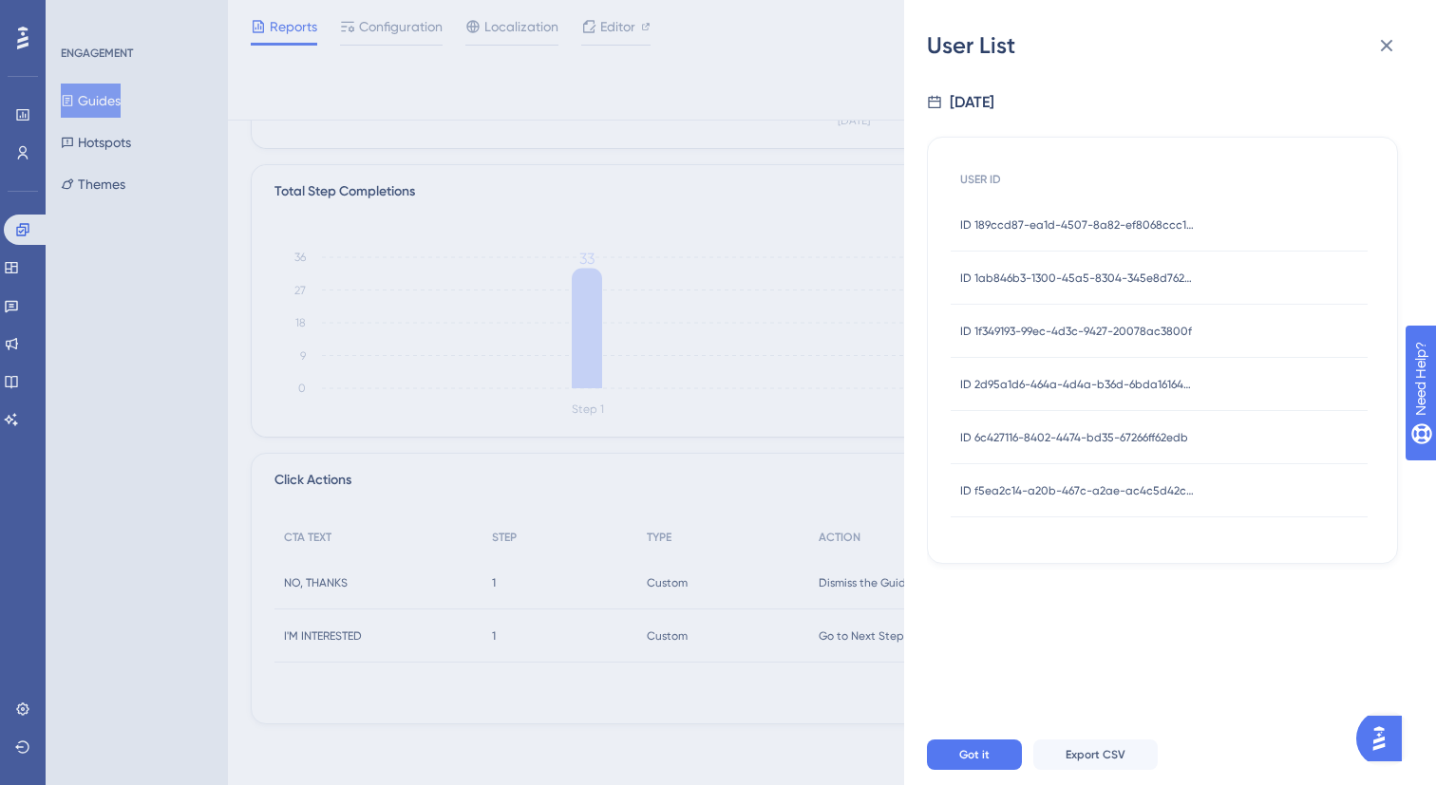
click at [1044, 231] on span "ID 189ccd87-ea1d-4507-8a82-ef8068ccc1bd" at bounding box center [1078, 224] width 237 height 15
